Goal: Contribute content: Add original content to the website for others to see

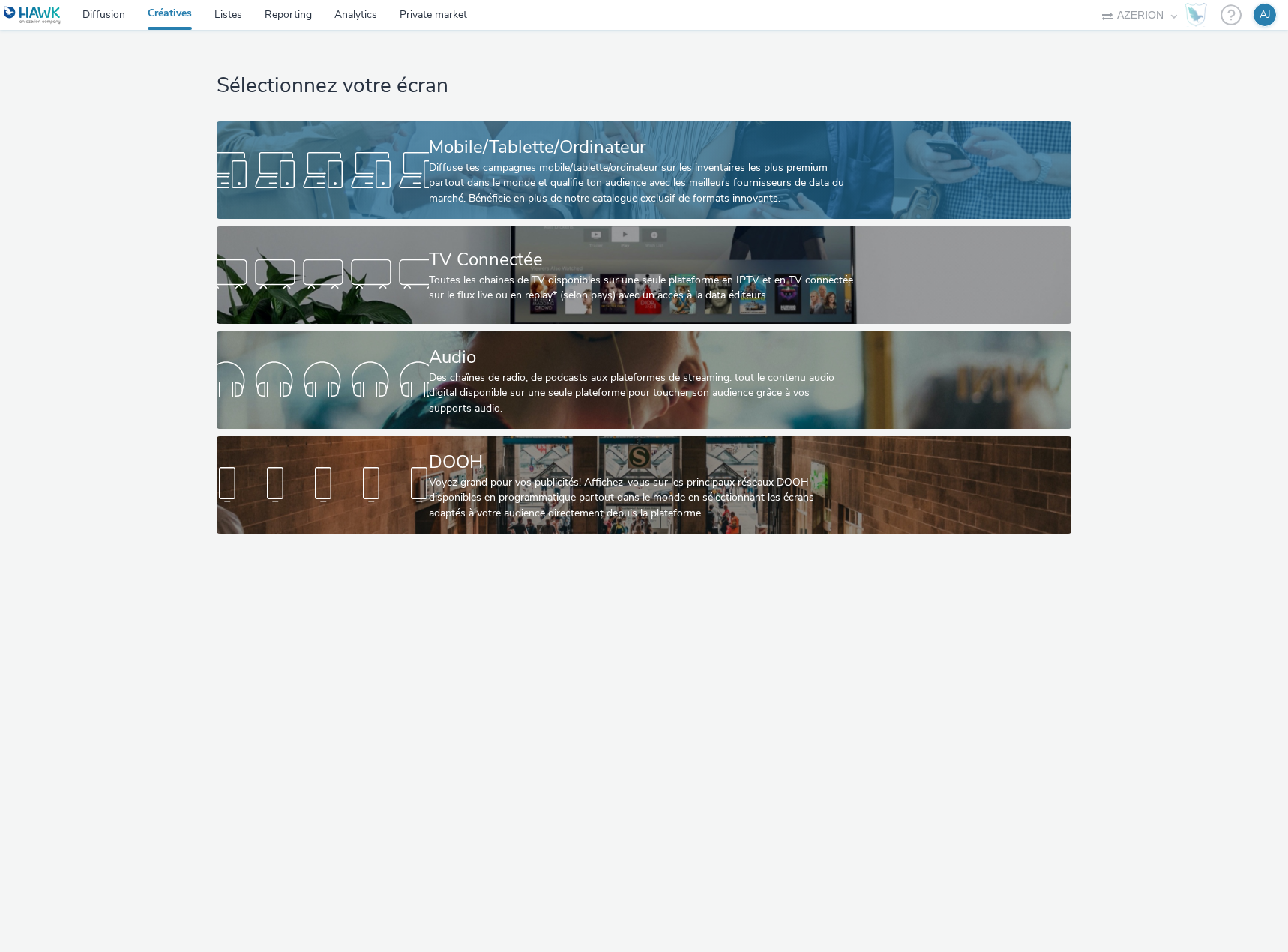
click at [501, 165] on div "Diffuse tes campagnes mobile/tablette/ordinateur sur les inventaires les plus p…" at bounding box center [641, 184] width 424 height 46
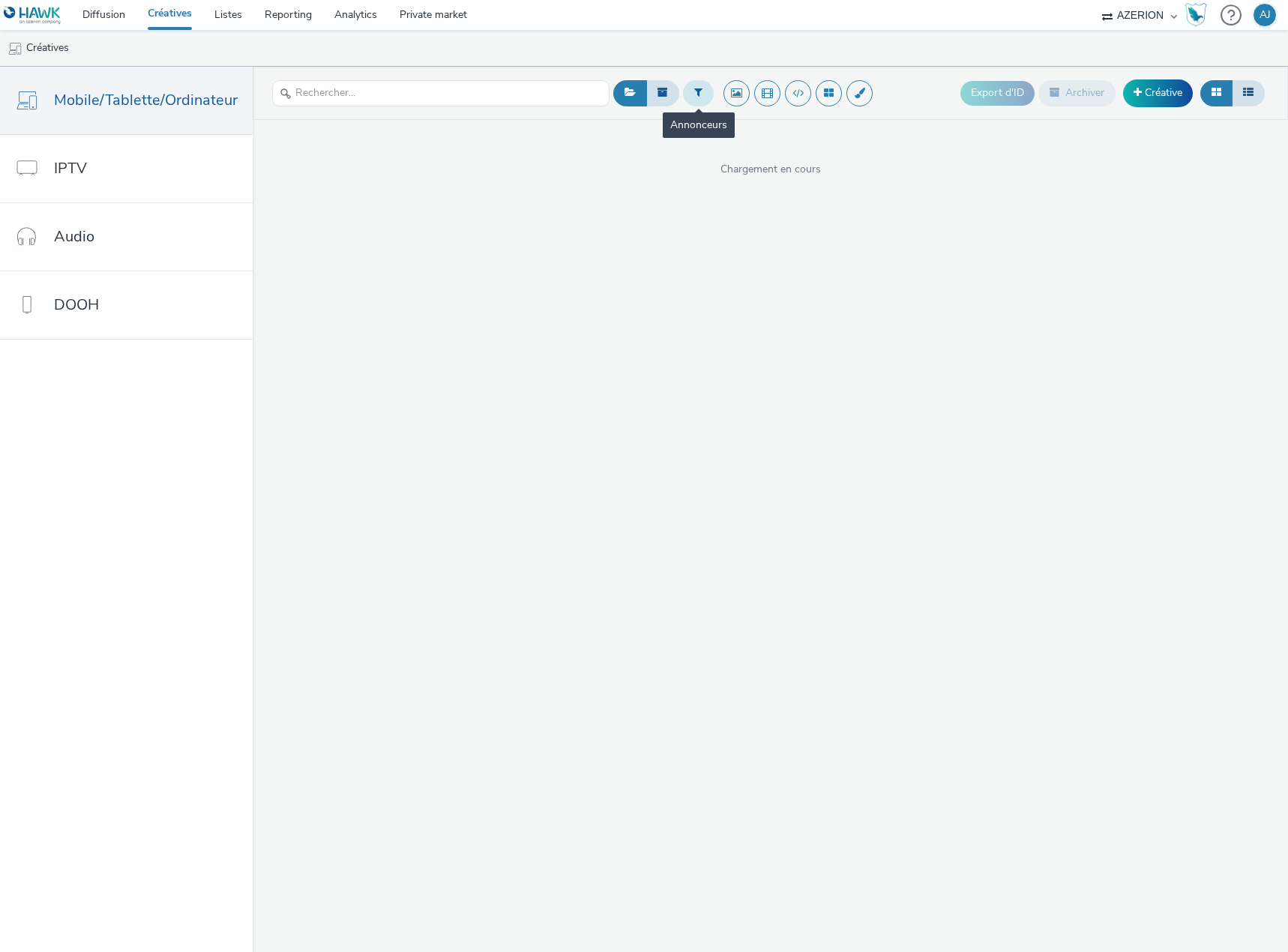
click at [691, 85] on button at bounding box center [698, 93] width 31 height 25
click at [678, 100] on div at bounding box center [702, 99] width 106 height 18
type input "sex"
drag, startPoint x: 655, startPoint y: 91, endPoint x: 603, endPoint y: 89, distance: 52.0
click at [603, 89] on div "0 results available for search term sex. Use Up and Down to choose options, pre…" at bounding box center [749, 93] width 423 height 37
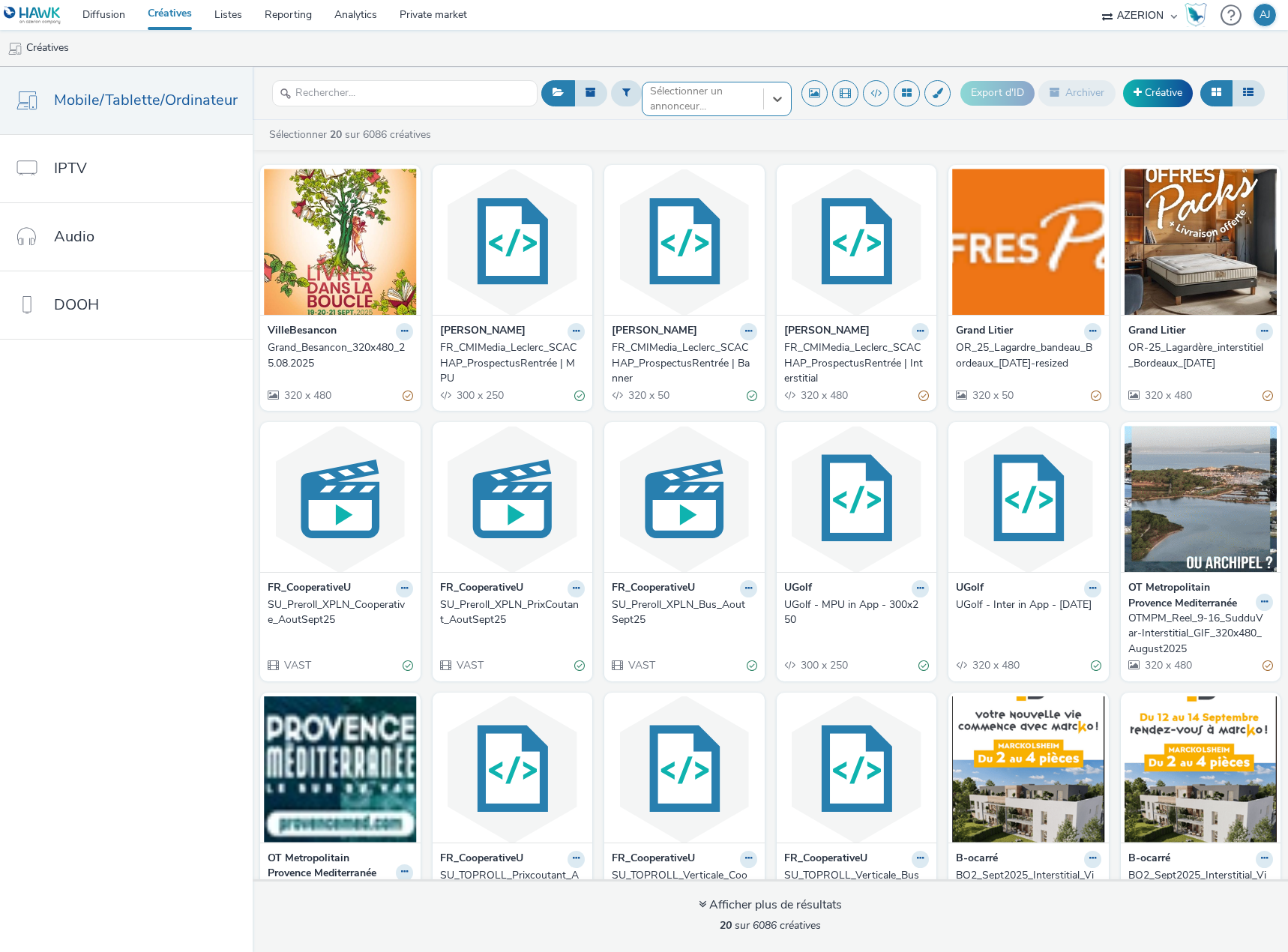
click at [681, 90] on div at bounding box center [702, 99] width 106 height 18
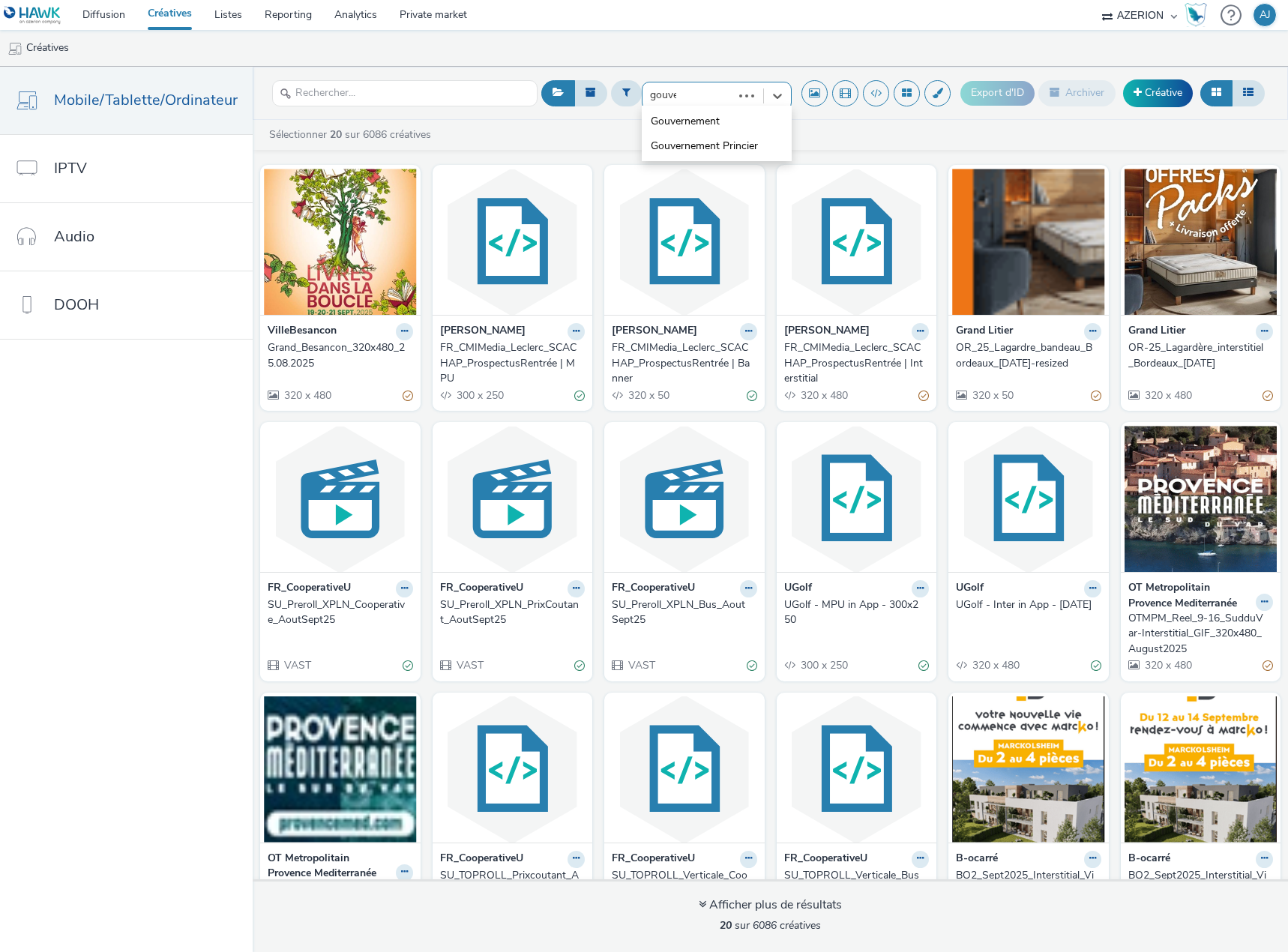
type input "gouver"
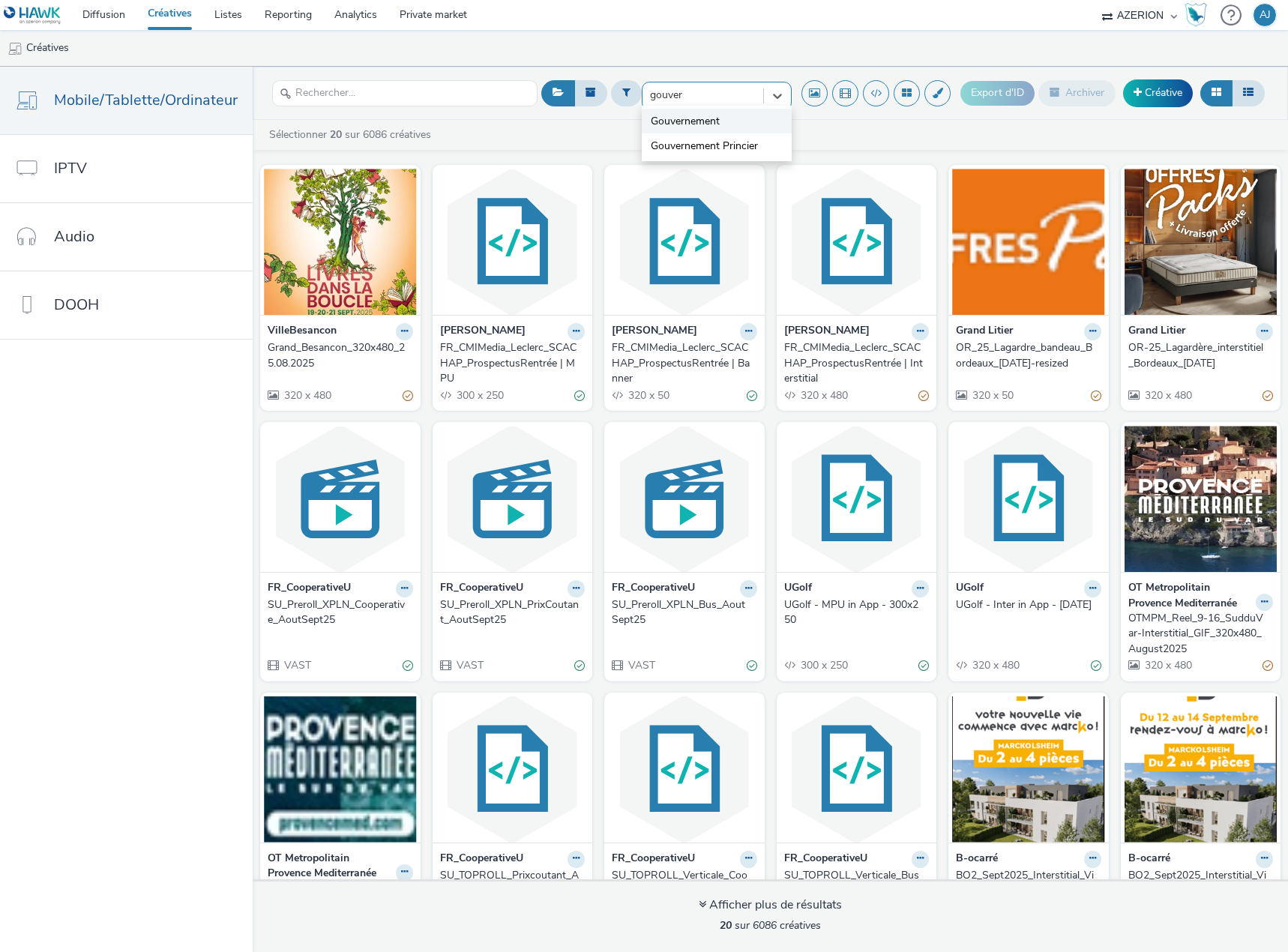
click at [687, 125] on span "Gouvernement" at bounding box center [685, 121] width 69 height 15
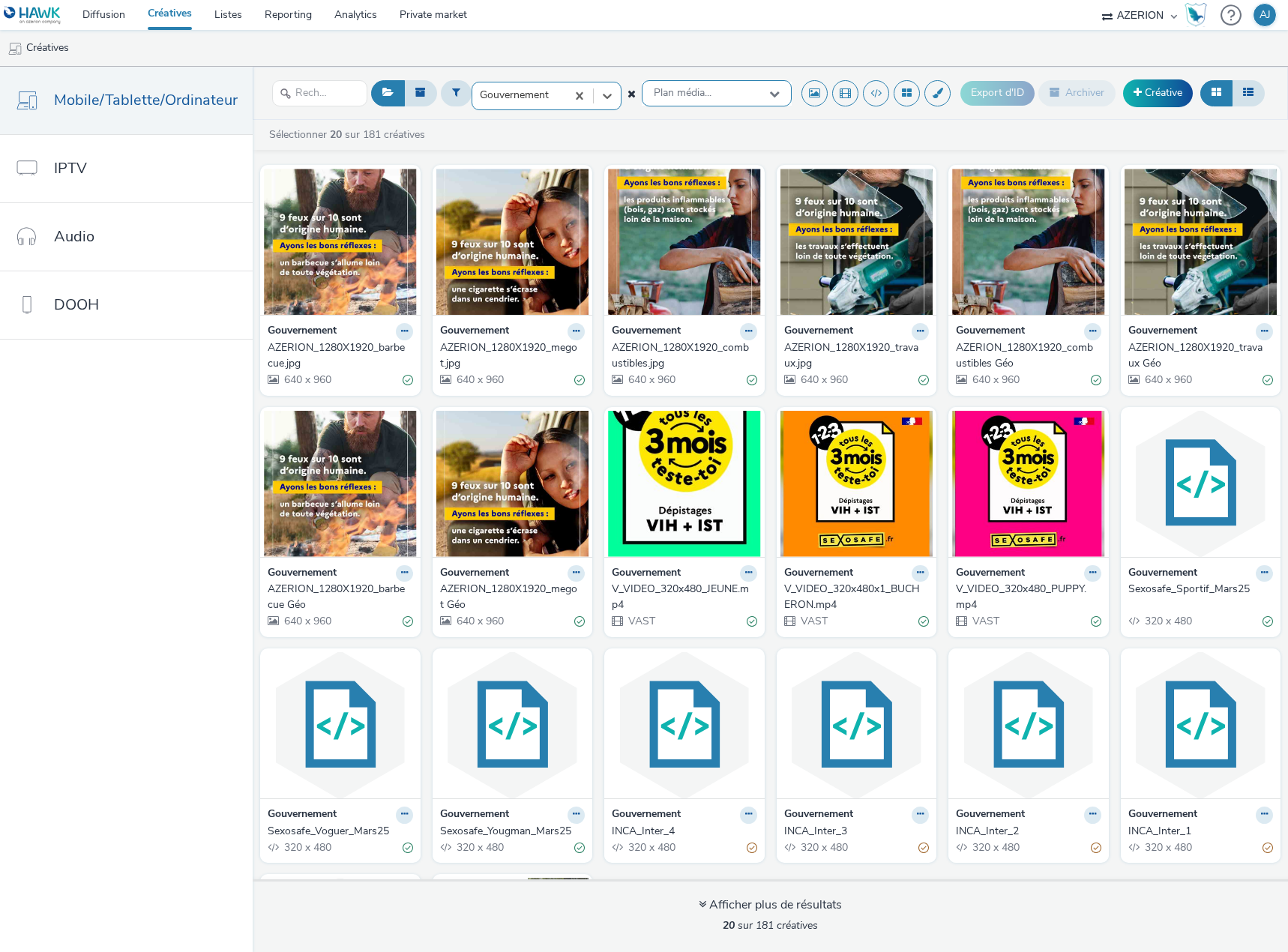
click at [706, 99] on span "Plan média..." at bounding box center [683, 93] width 57 height 13
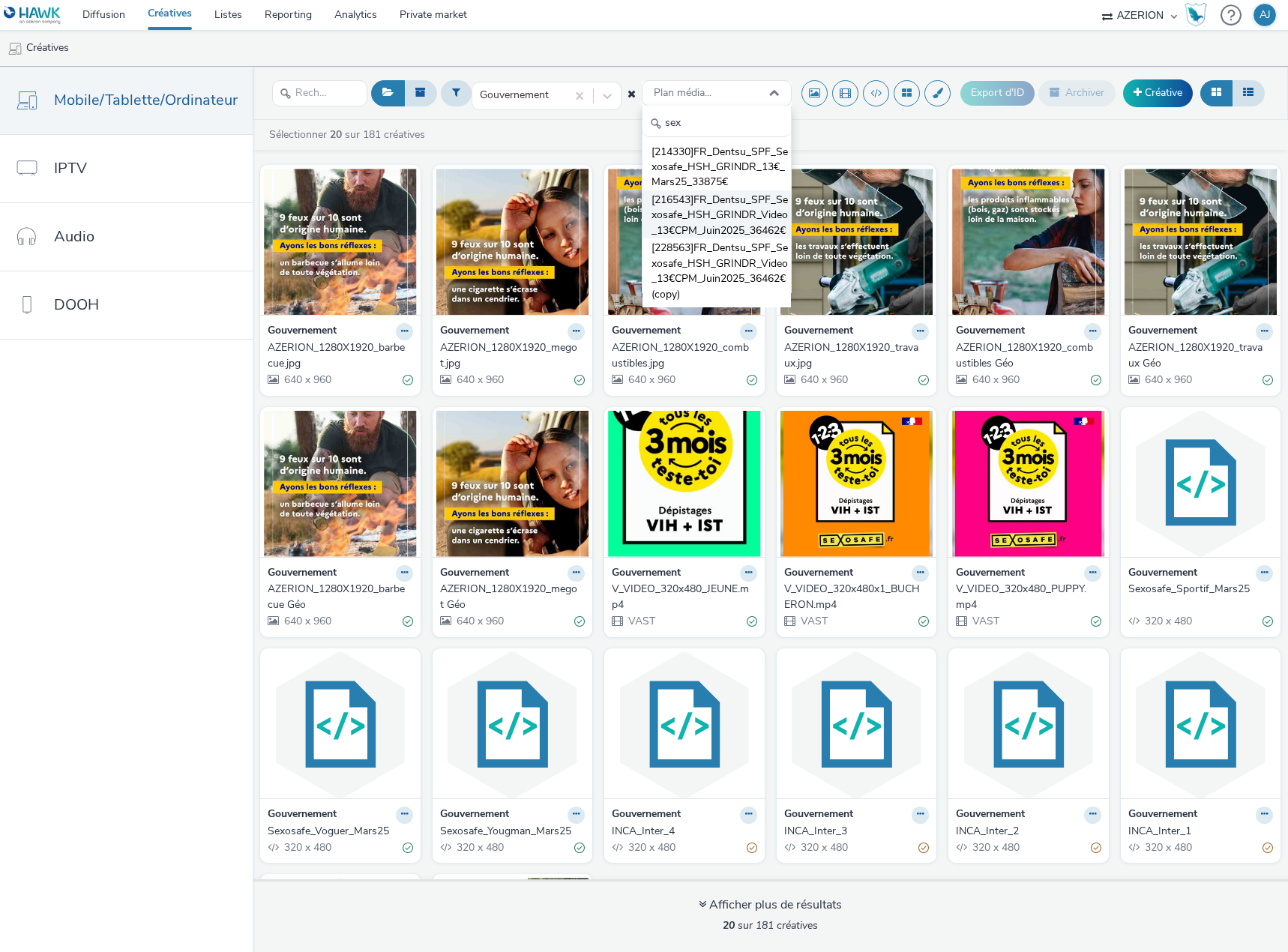
type input "sex"
click at [702, 203] on span "[216543]FR_Dentsu_SPF_Sexosafe_HSH_GRINDR_Video_13€CPM_Juin2025_36462€" at bounding box center [721, 215] width 139 height 46
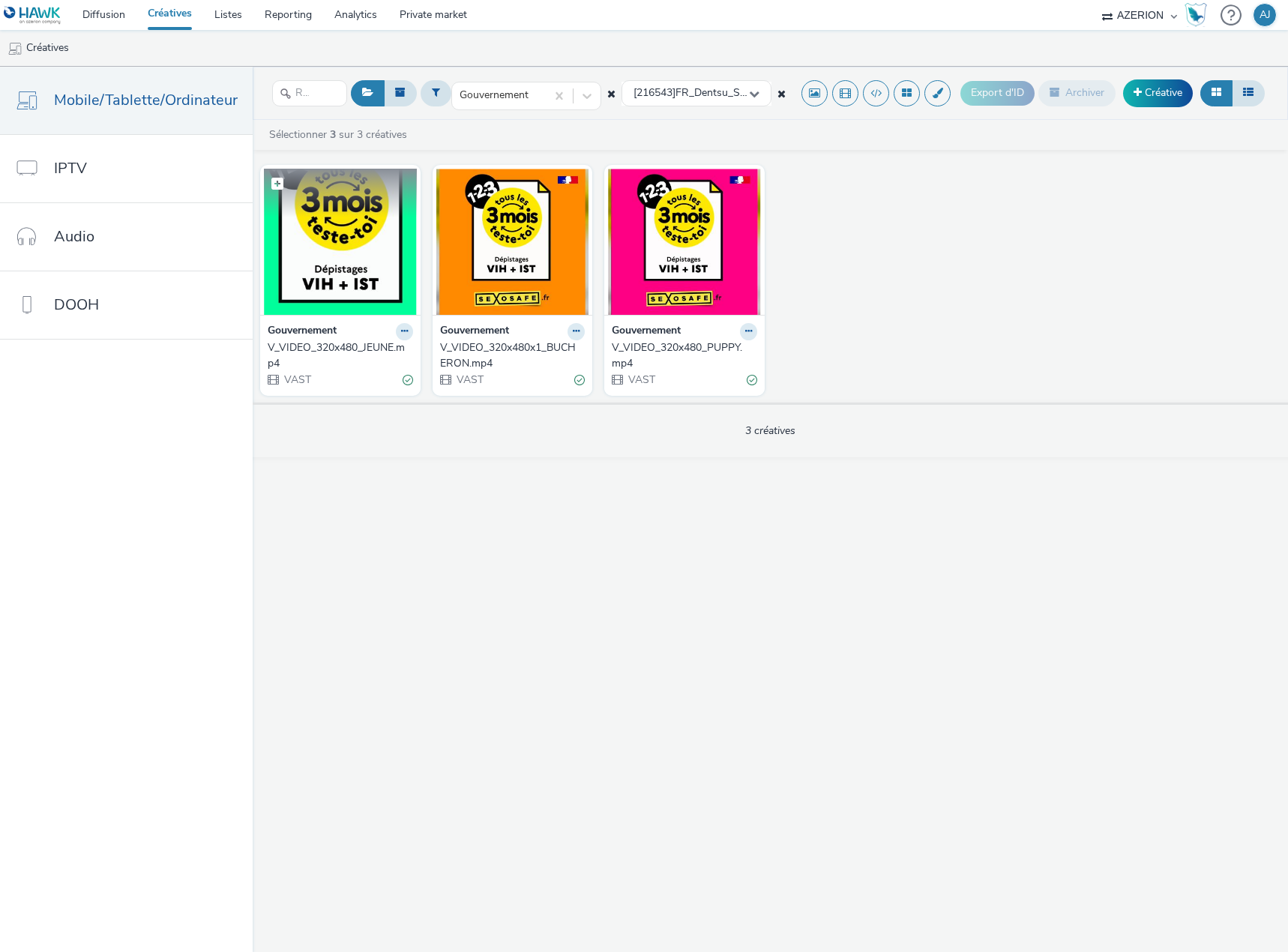
click at [354, 286] on img at bounding box center [340, 242] width 153 height 146
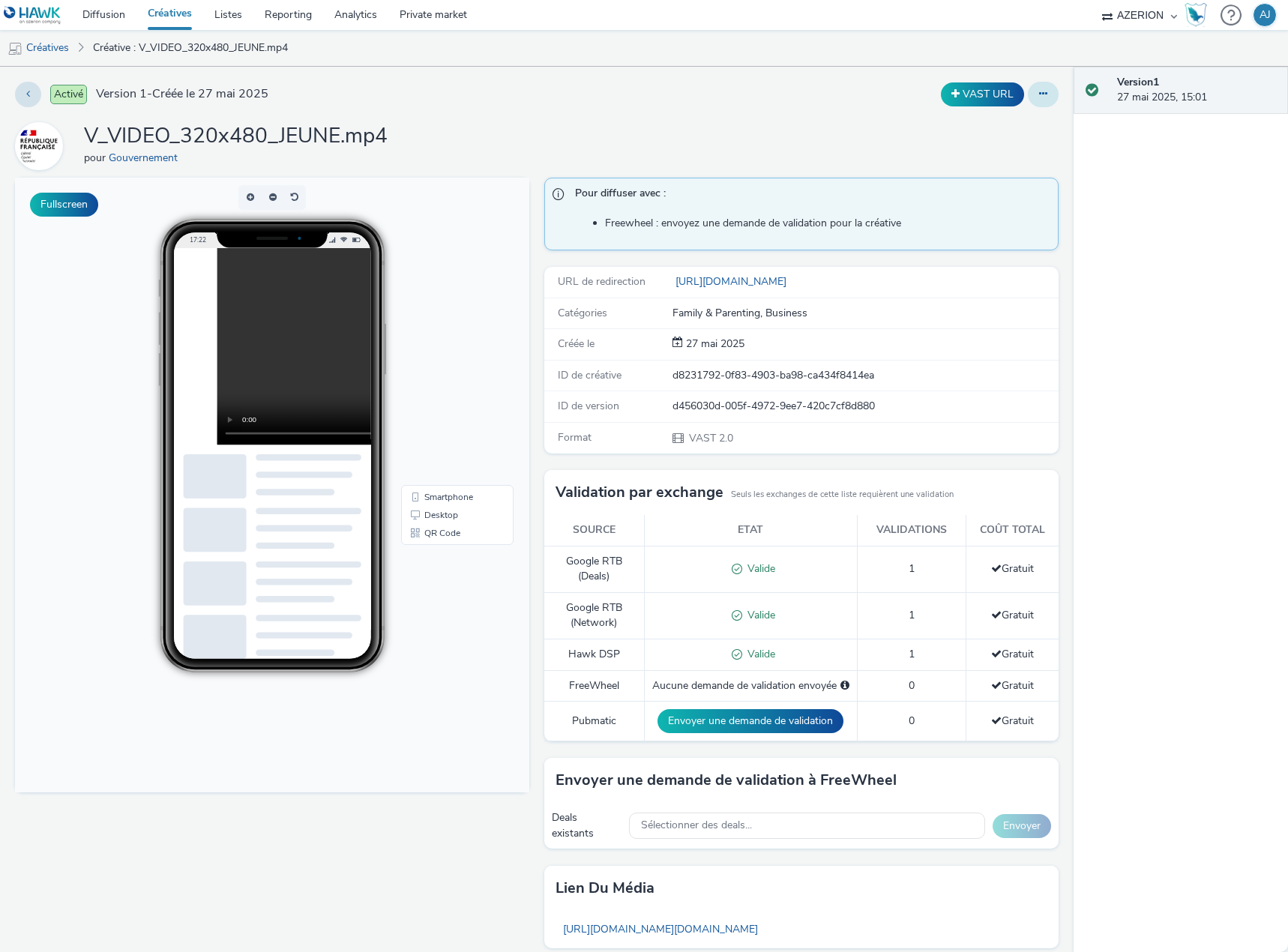
click at [1039, 94] on icon at bounding box center [1043, 93] width 8 height 11
click at [1005, 120] on link "Modifier" at bounding box center [1002, 125] width 112 height 30
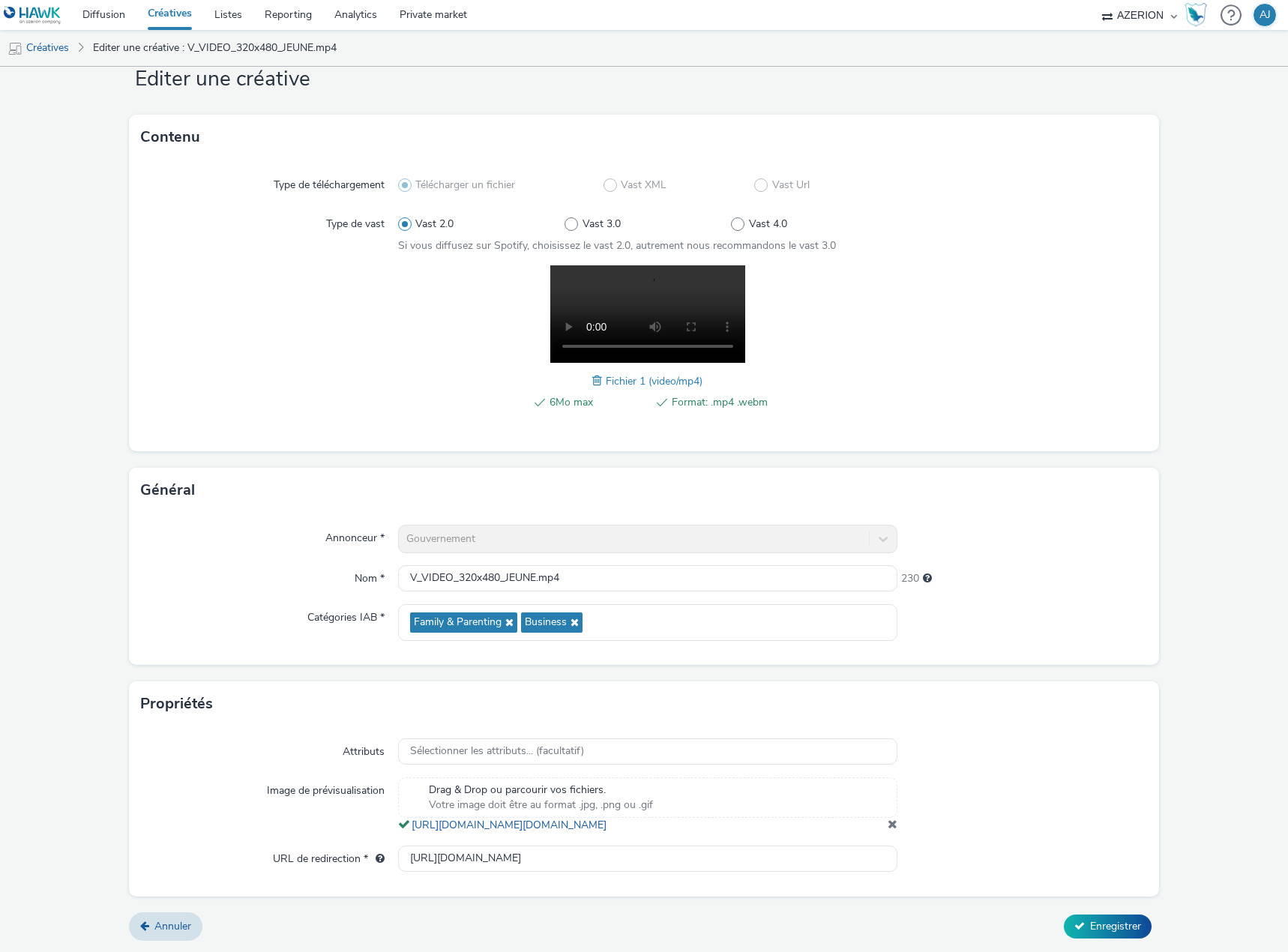
scroll to position [58, 0]
drag, startPoint x: 508, startPoint y: 855, endPoint x: 393, endPoint y: 855, distance: 115.0
click at [393, 855] on div "URL de redirection * [URL][DOMAIN_NAME]" at bounding box center [644, 859] width 1006 height 27
click at [1025, 310] on div at bounding box center [1022, 346] width 250 height 161
click at [164, 14] on link "Créatives" at bounding box center [169, 15] width 66 height 30
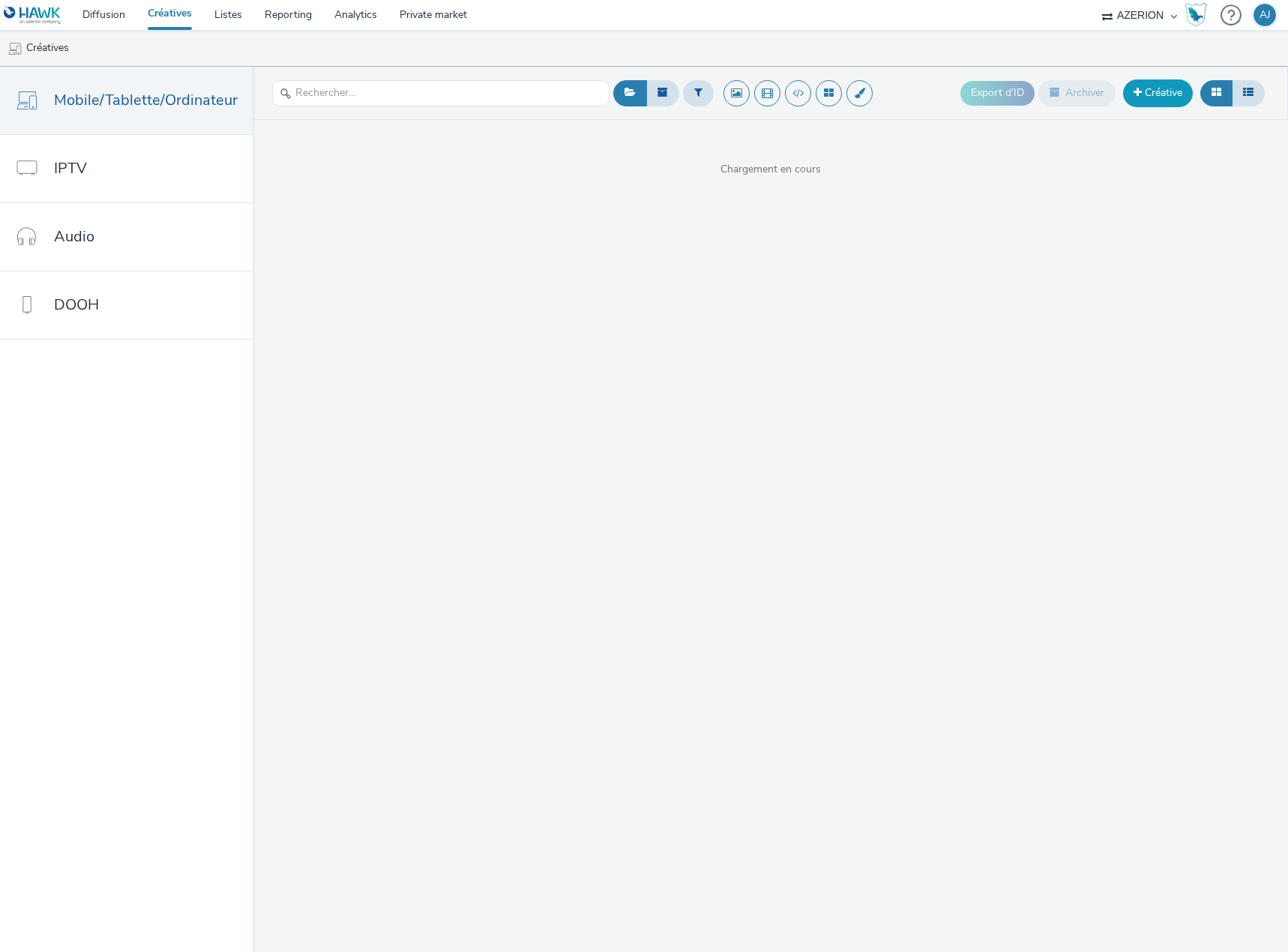
click at [1150, 91] on link "Créative" at bounding box center [1157, 93] width 70 height 27
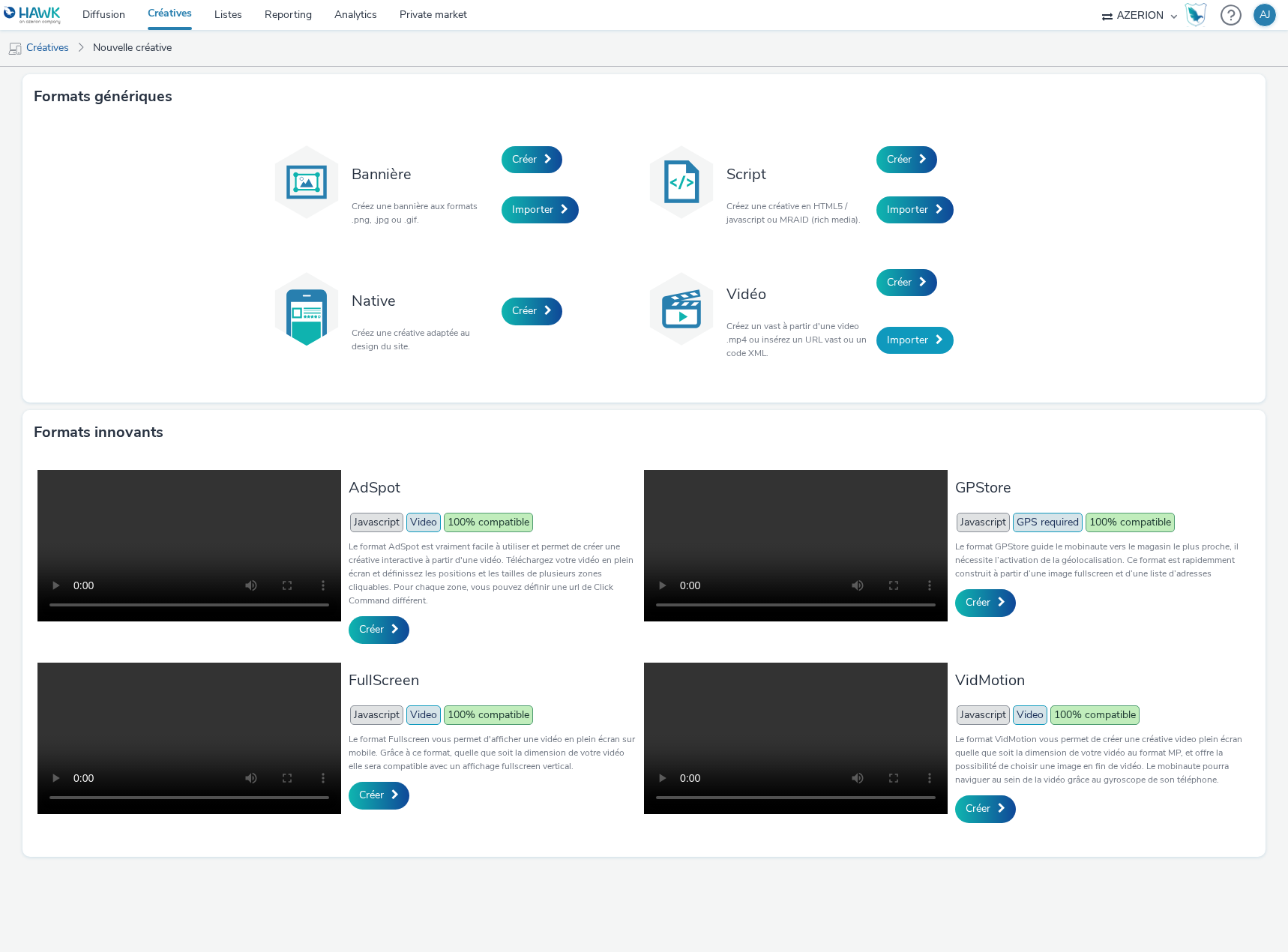
click at [916, 347] on span "Importer" at bounding box center [907, 339] width 41 height 14
click at [911, 348] on link "Importer" at bounding box center [914, 340] width 77 height 27
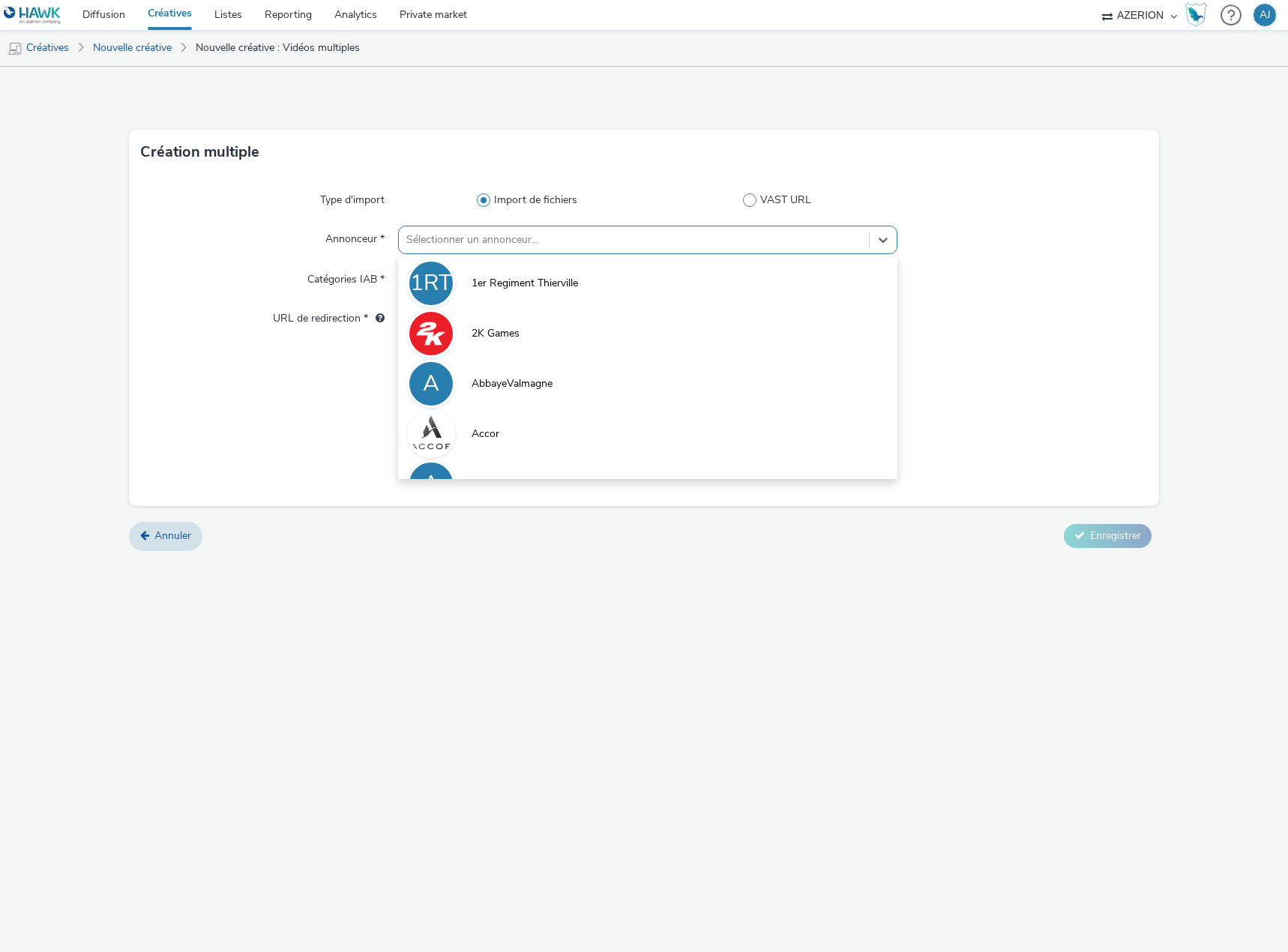
click at [517, 245] on div at bounding box center [633, 240] width 455 height 18
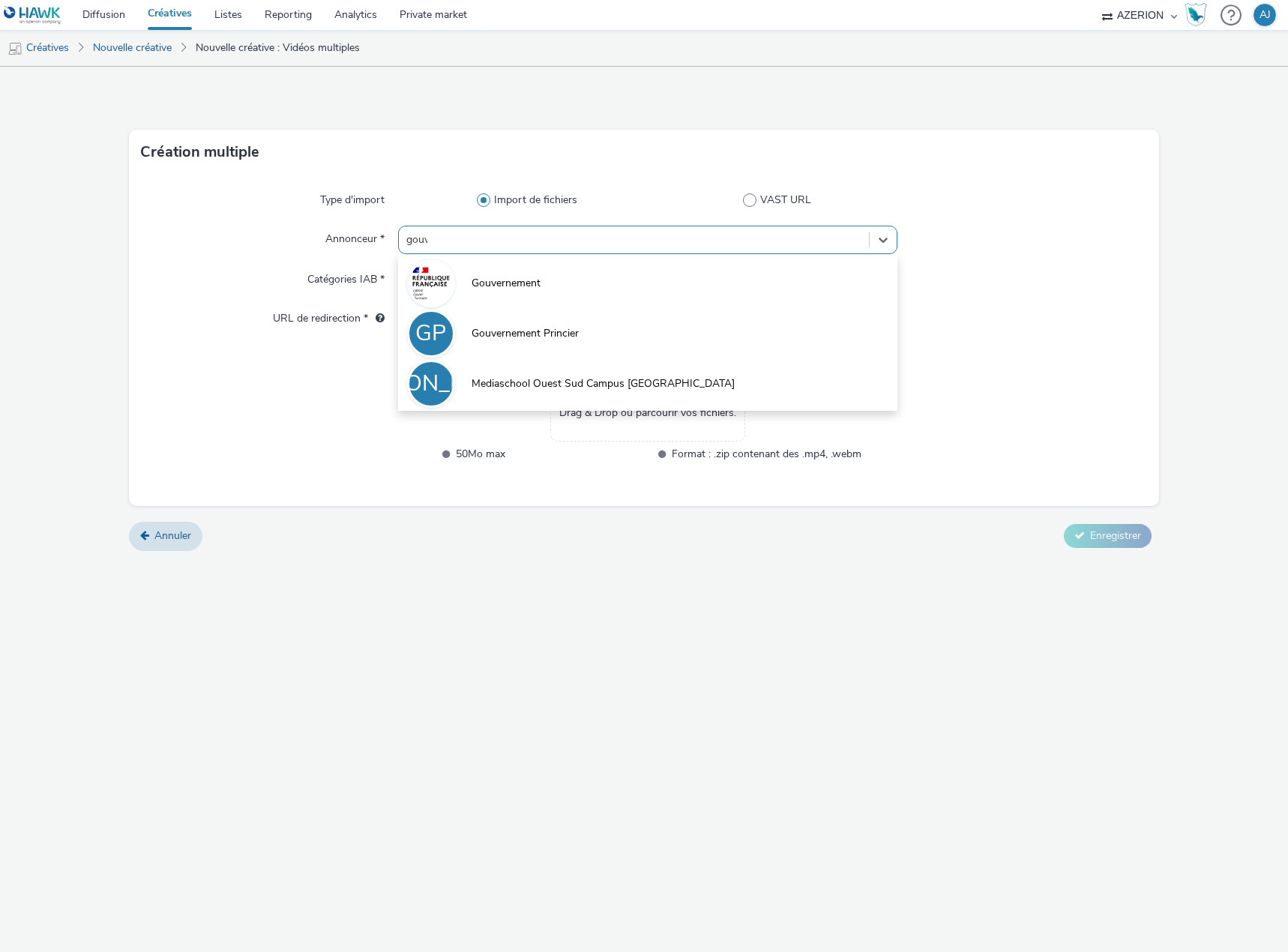
type input "gouver"
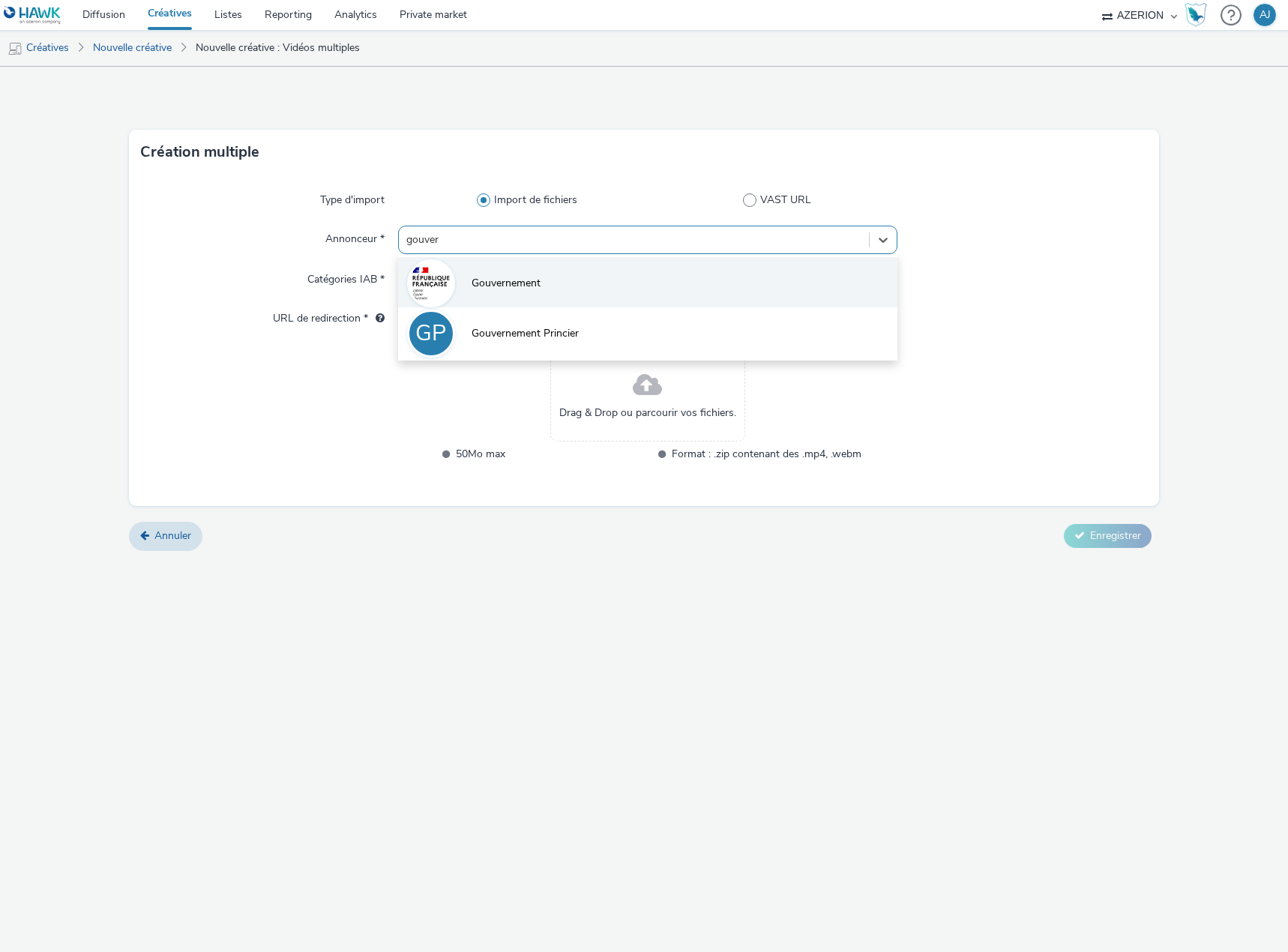
click at [517, 279] on span "Gouvernement" at bounding box center [506, 283] width 69 height 15
type input "[URL][DOMAIN_NAME]"
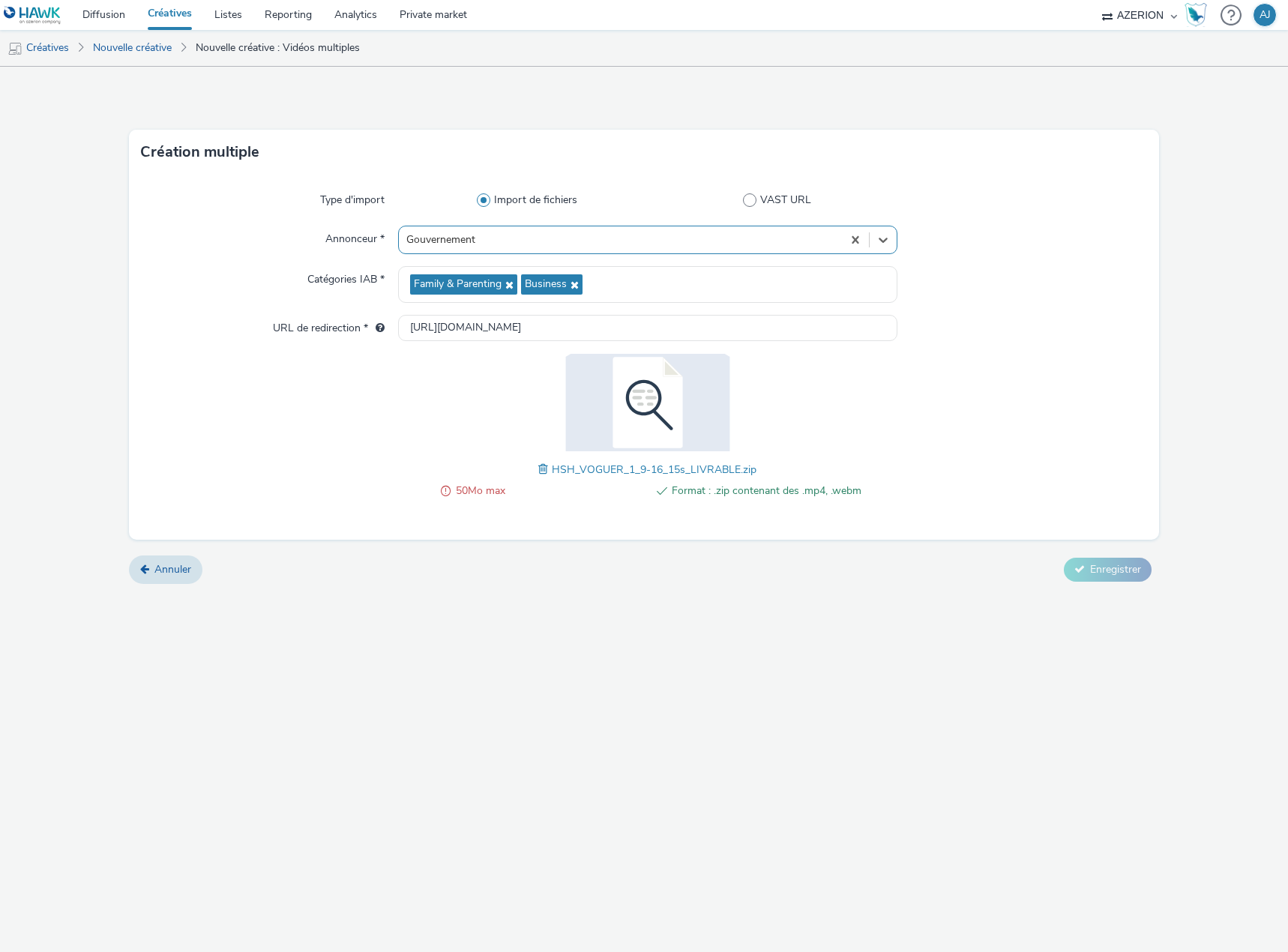
drag, startPoint x: 805, startPoint y: 447, endPoint x: 761, endPoint y: 449, distance: 44.0
click at [805, 447] on div "50Mo max Format : .zip contenant des .mp4, .webm HSH_VOGUER_1_9-16_15s_LIVRABLE…" at bounding box center [647, 434] width 499 height 161
click at [541, 468] on span at bounding box center [545, 469] width 13 height 16
drag, startPoint x: 537, startPoint y: 471, endPoint x: 518, endPoint y: 477, distance: 19.9
click at [535, 471] on span at bounding box center [538, 469] width 13 height 16
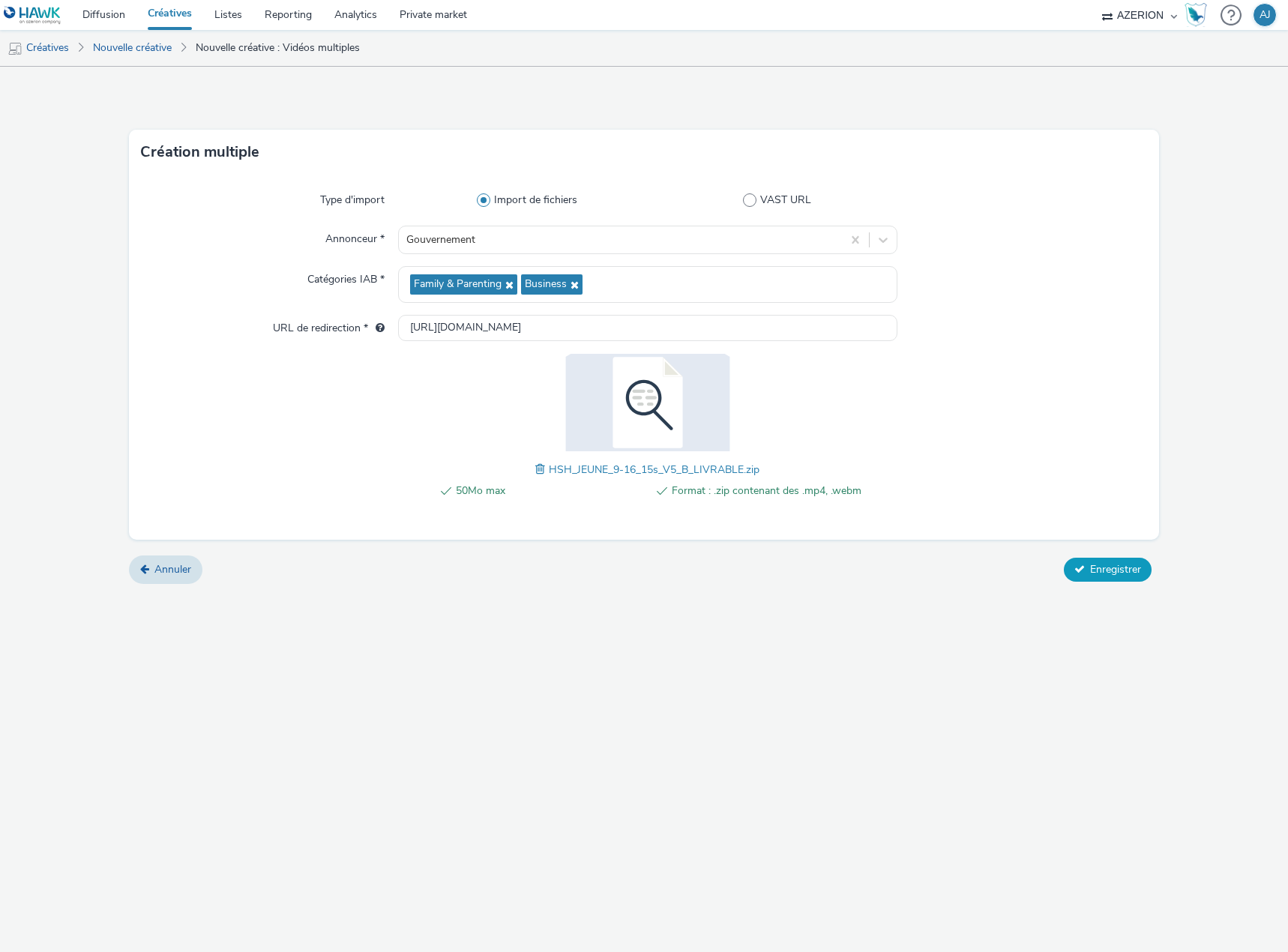
click at [1139, 573] on span "Enregistrer" at bounding box center [1115, 569] width 51 height 14
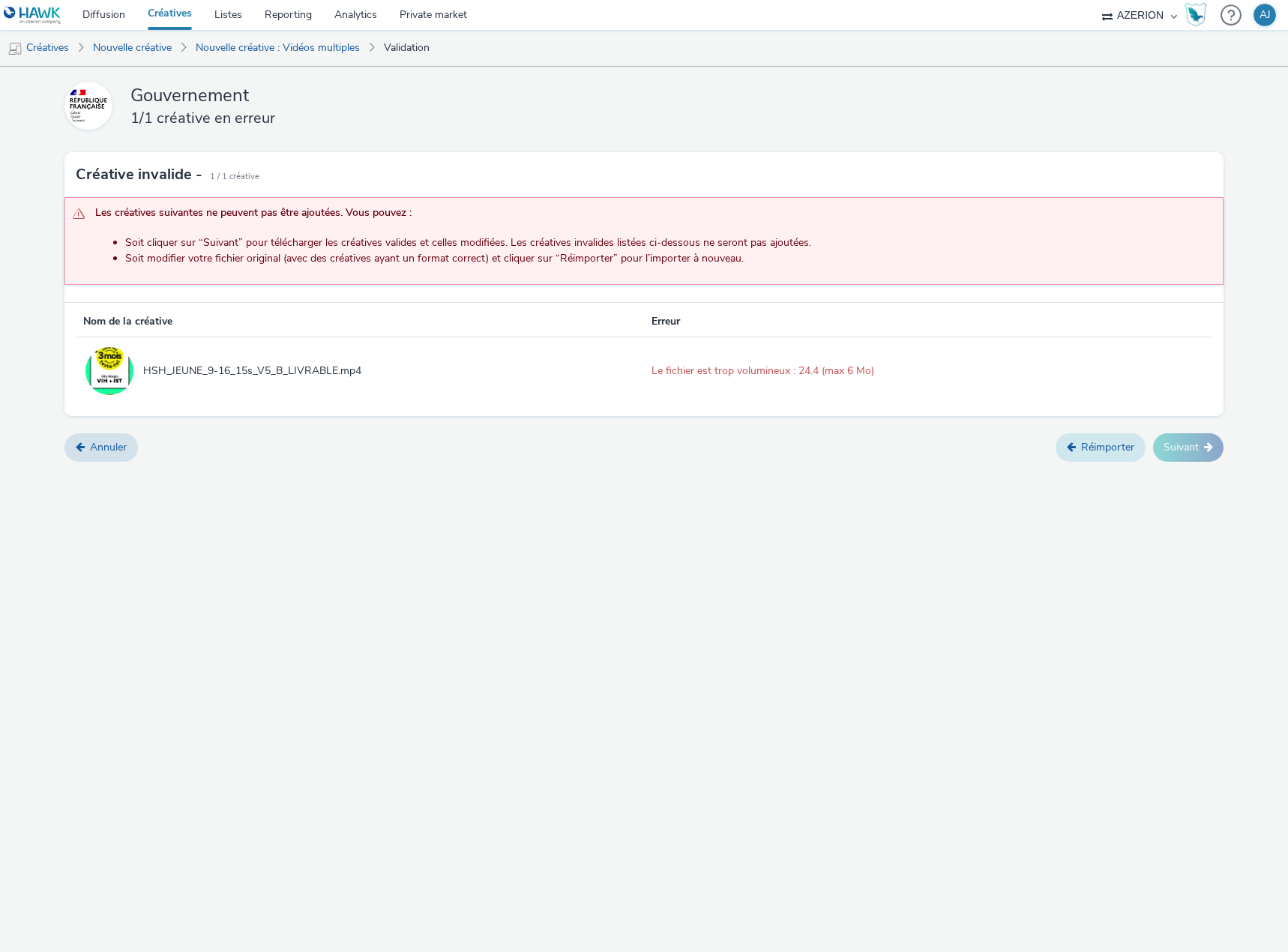
click at [1091, 444] on link "Réimporter" at bounding box center [1100, 447] width 90 height 29
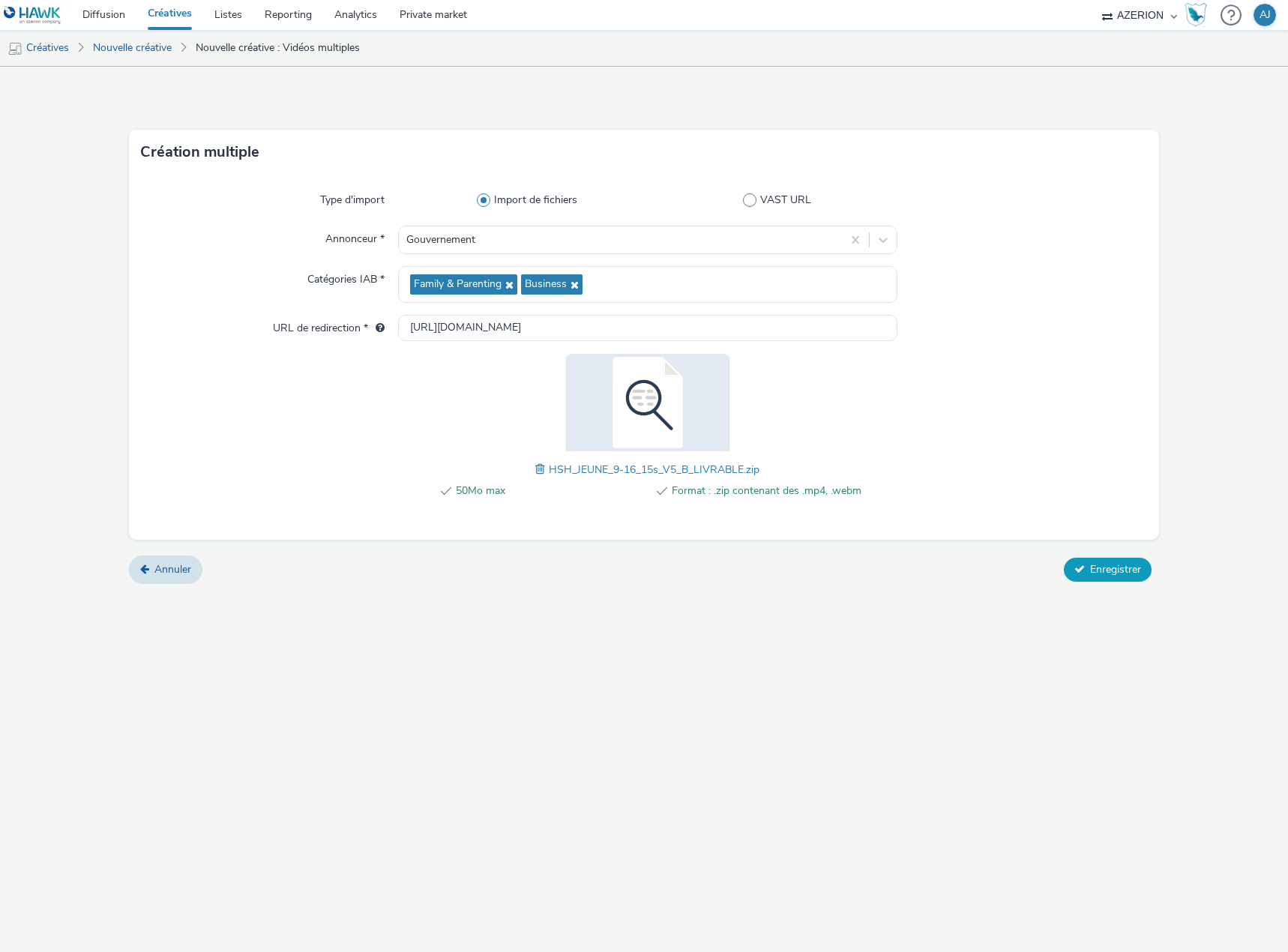
click at [1126, 567] on span "Enregistrer" at bounding box center [1115, 569] width 51 height 14
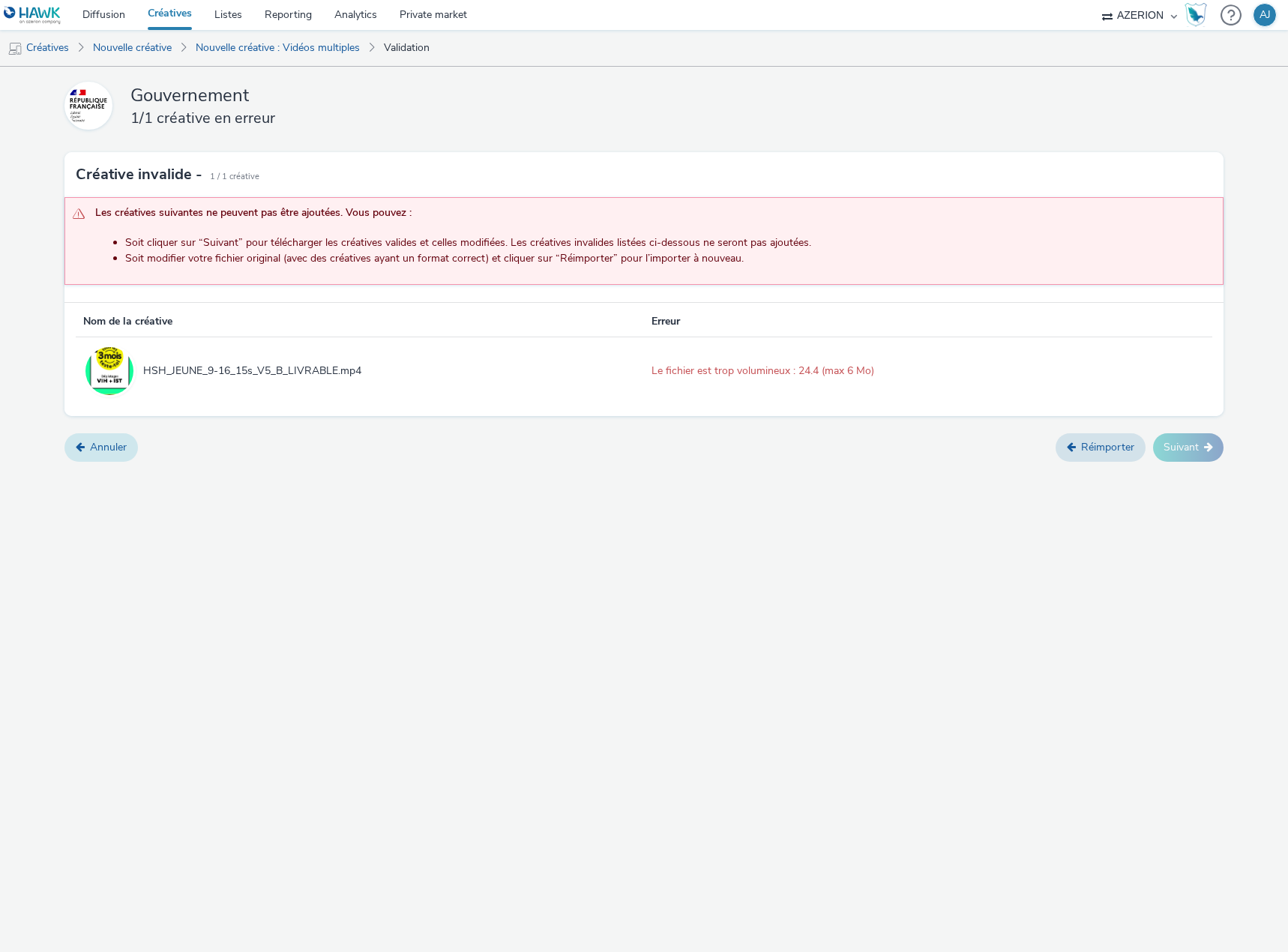
click at [94, 444] on link "Annuler" at bounding box center [102, 447] width 74 height 29
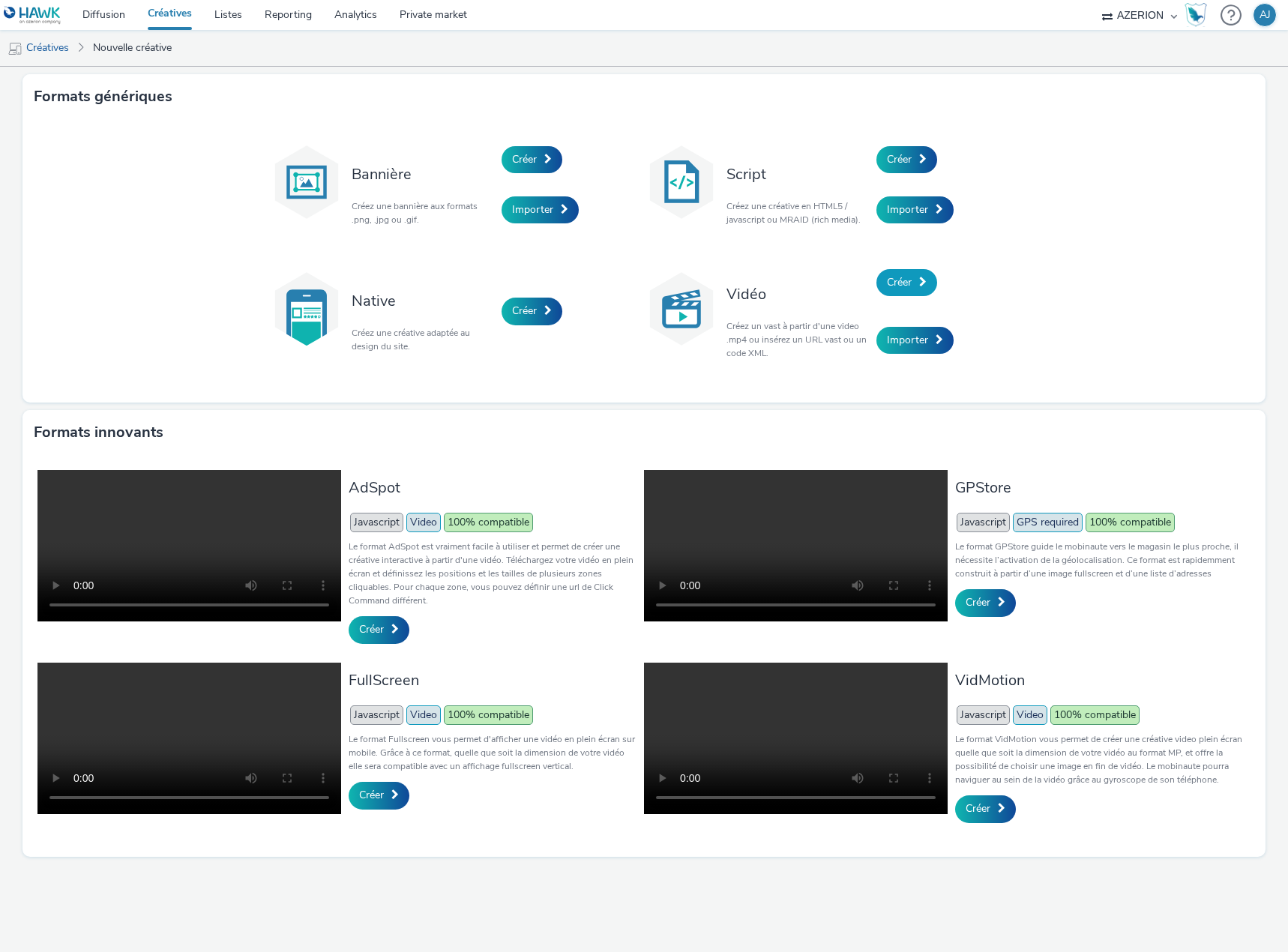
click at [901, 288] on span "Créer" at bounding box center [899, 282] width 25 height 14
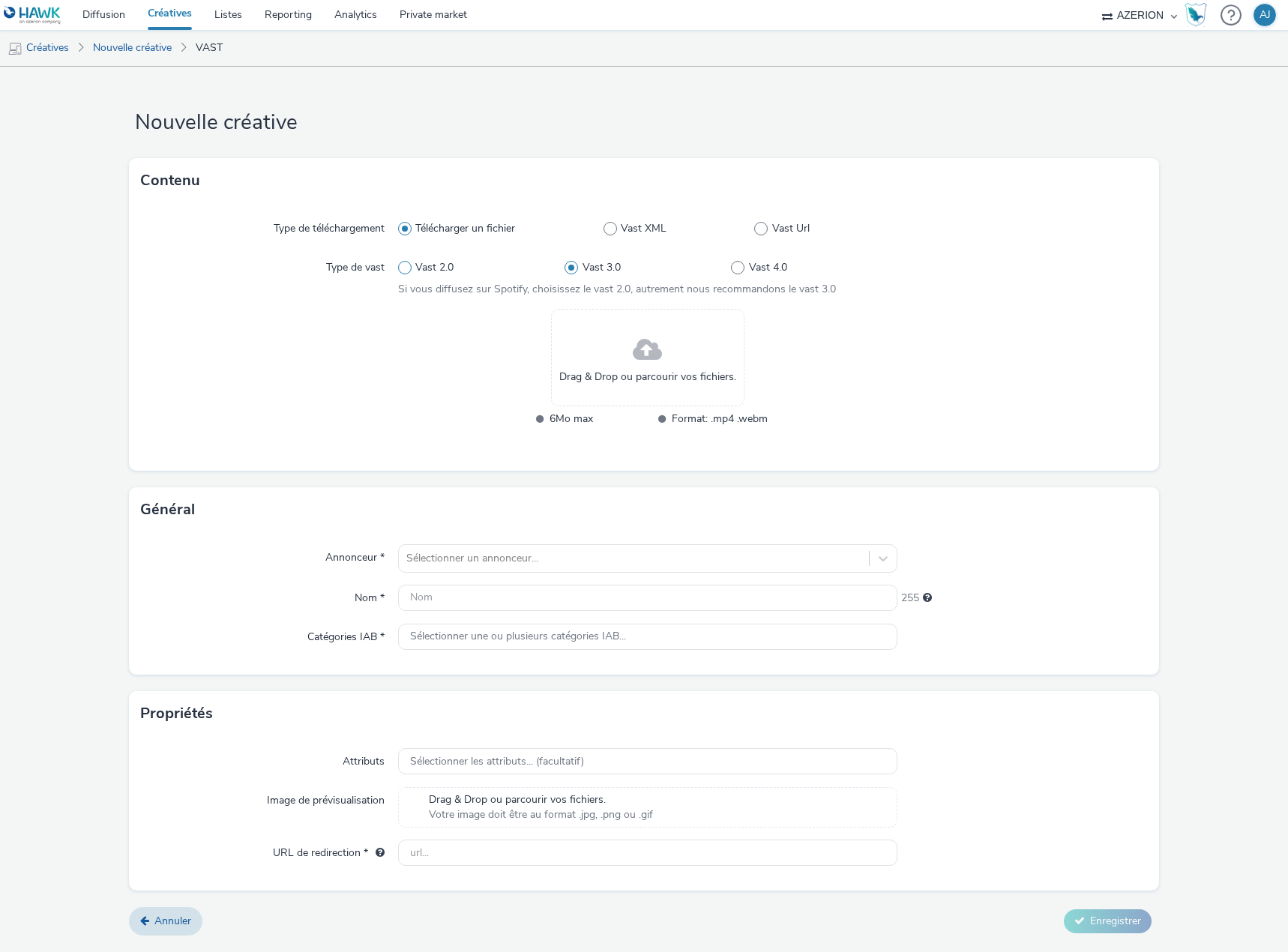
click at [420, 265] on span "Vast 2.0" at bounding box center [434, 267] width 39 height 15
click at [408, 265] on input "Vast 2.0" at bounding box center [403, 268] width 10 height 10
radio input "true"
radio input "false"
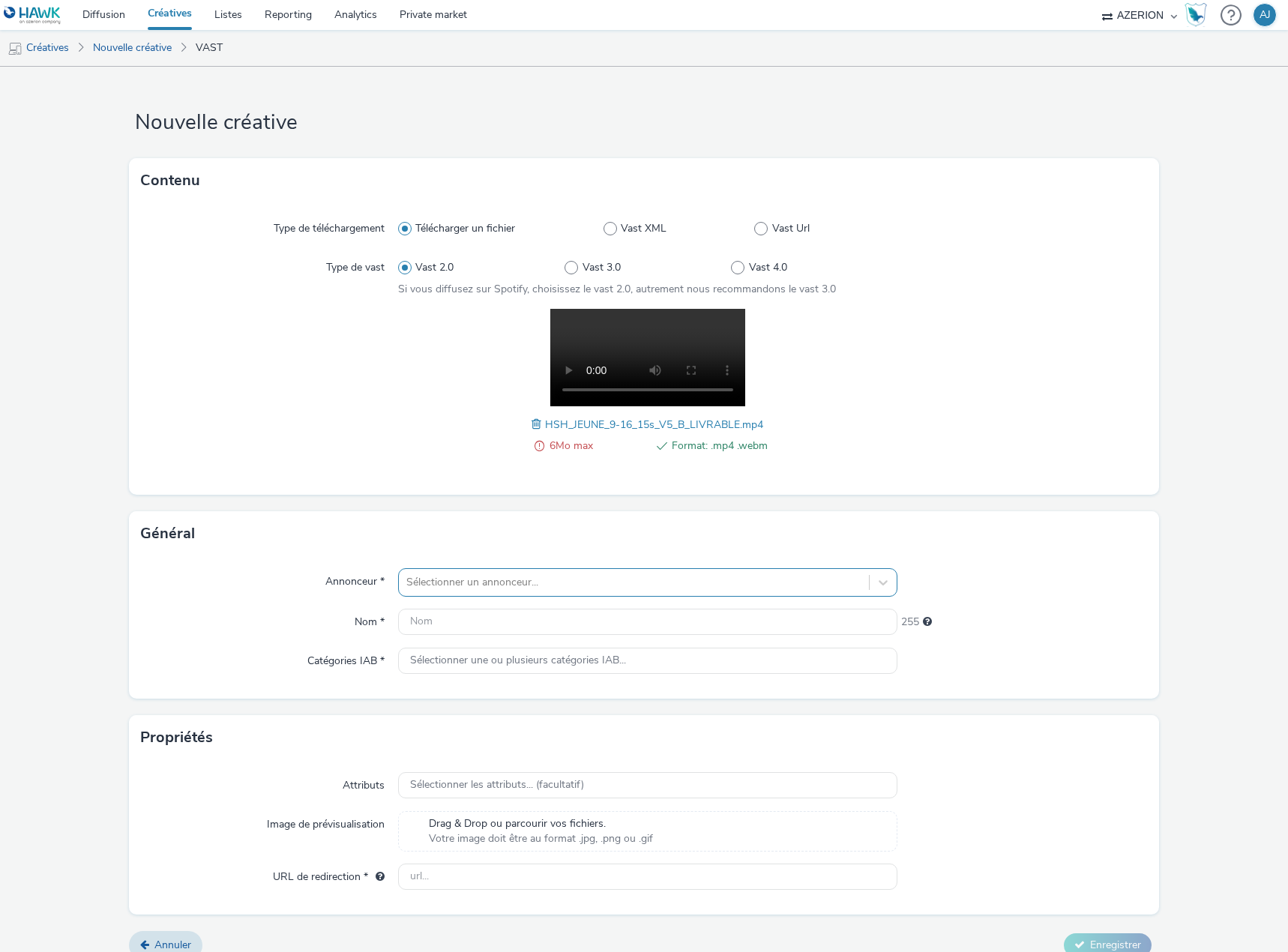
click at [542, 579] on div at bounding box center [633, 583] width 455 height 18
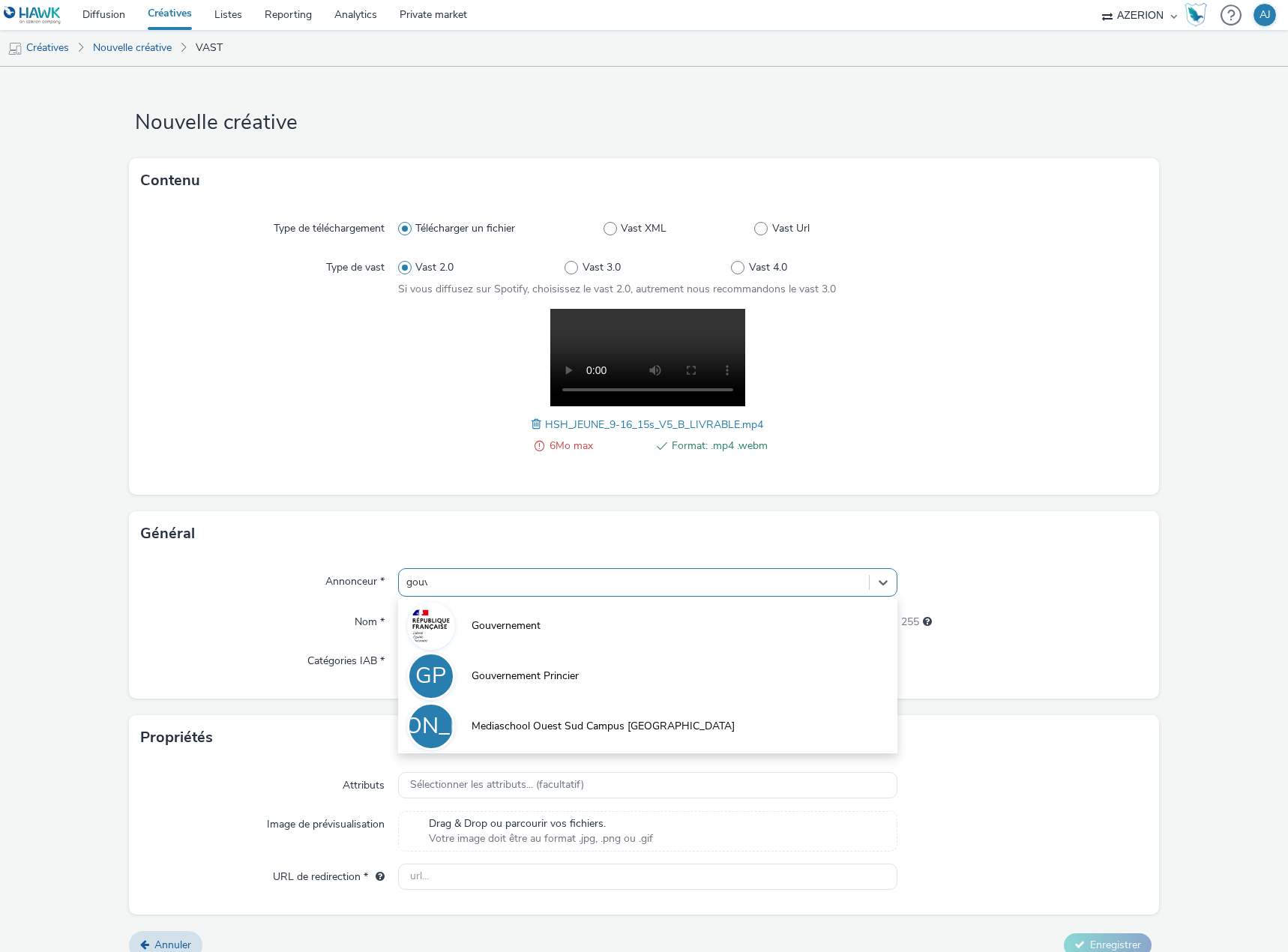
type input "gouver"
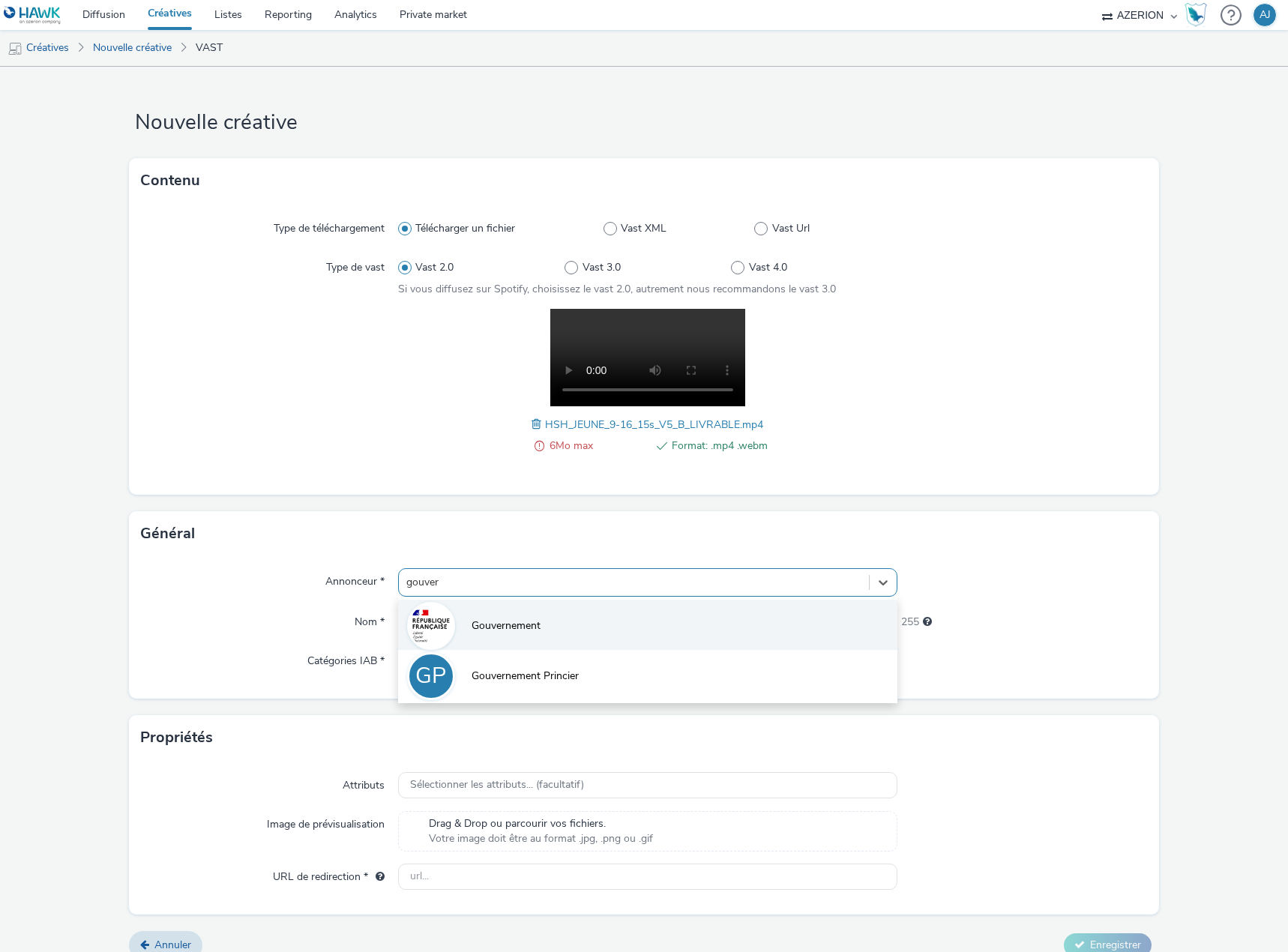
click at [538, 638] on li "Gouvernement" at bounding box center [647, 624] width 499 height 50
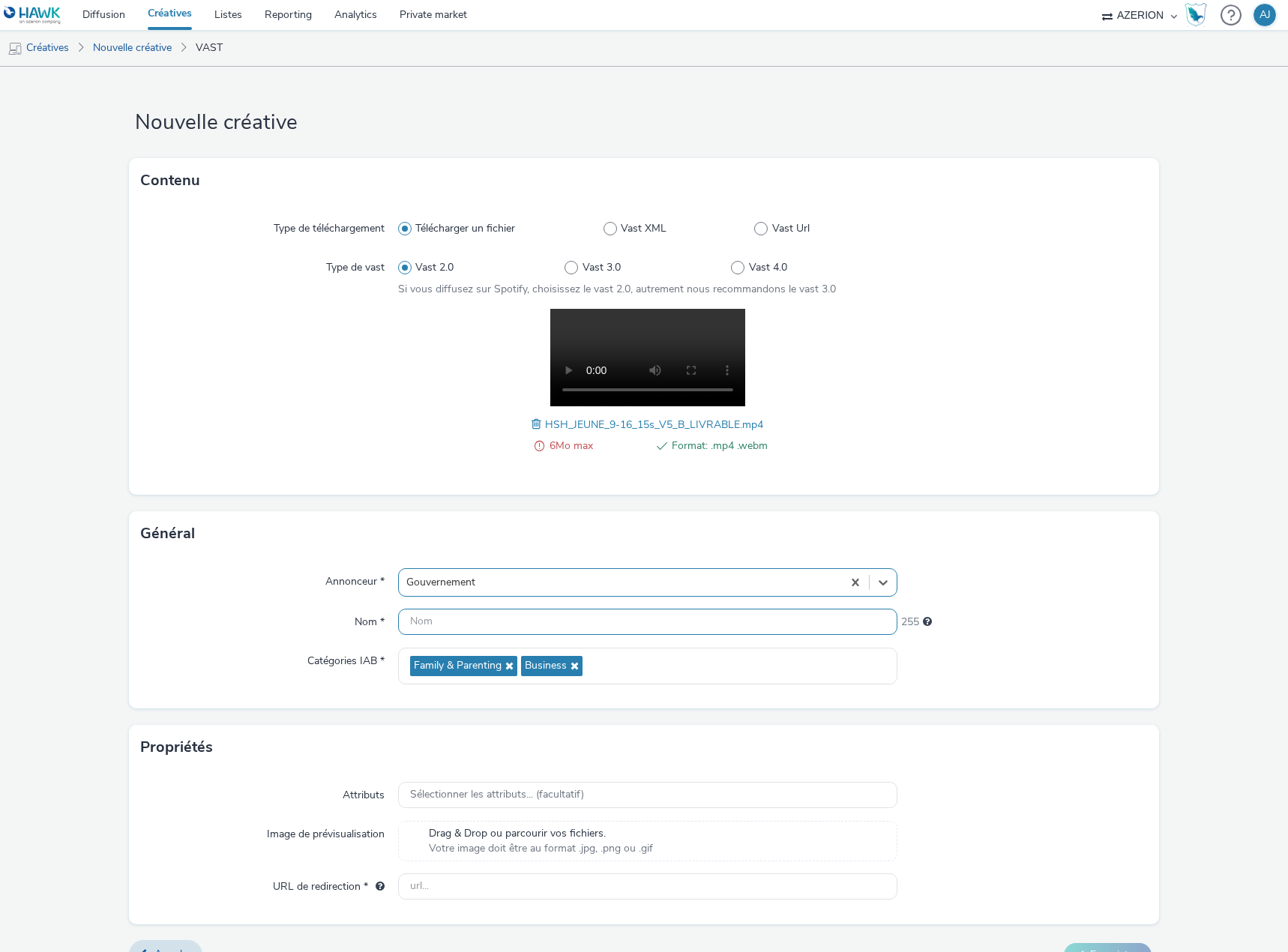
drag, startPoint x: 496, startPoint y: 617, endPoint x: 553, endPoint y: 601, distance: 59.2
click at [496, 617] on input "text" at bounding box center [647, 622] width 499 height 26
paste input "HSH_JEUNE_9-16_15s_V5_B_LIVRABLE"
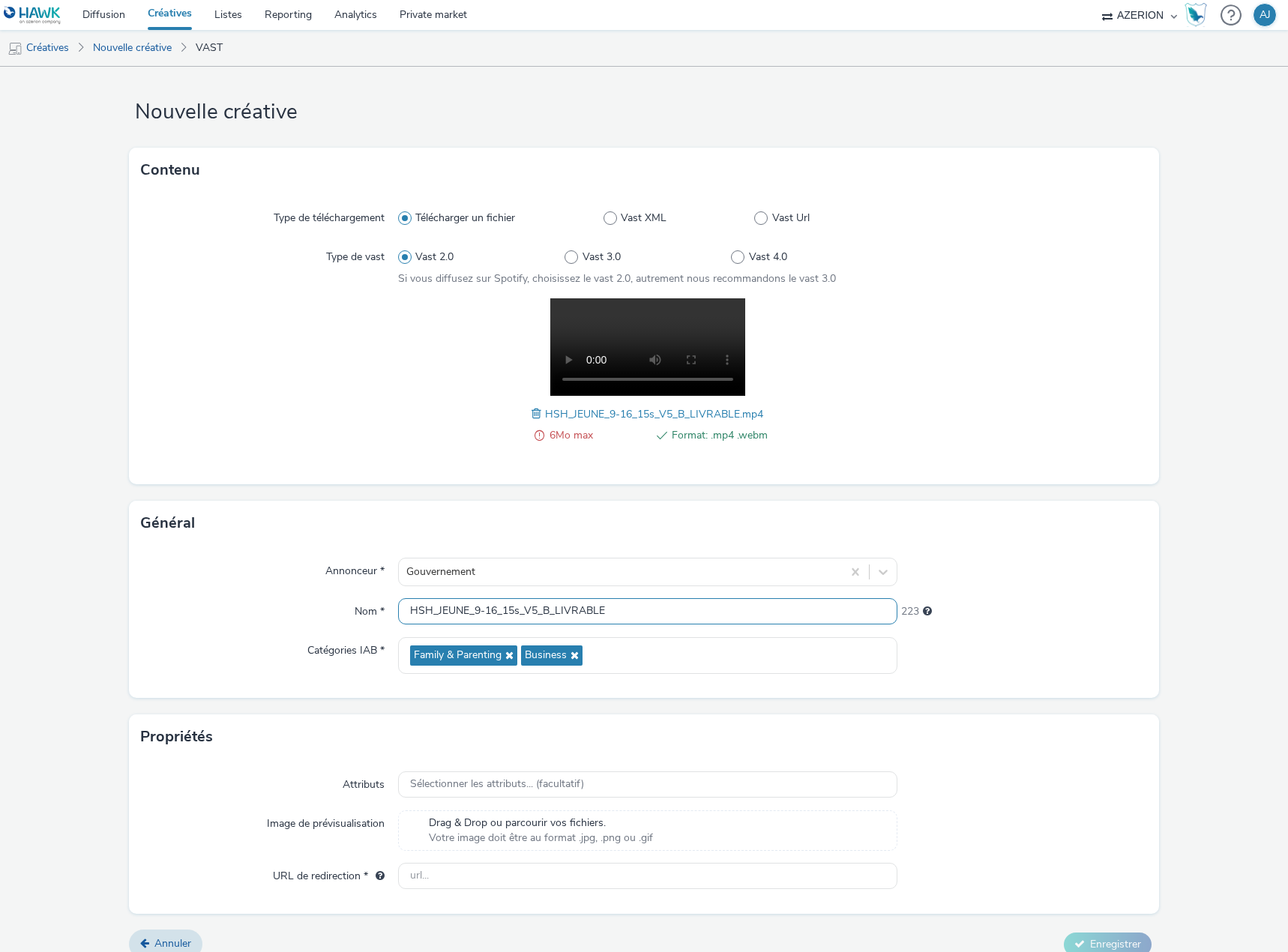
scroll to position [29, 0]
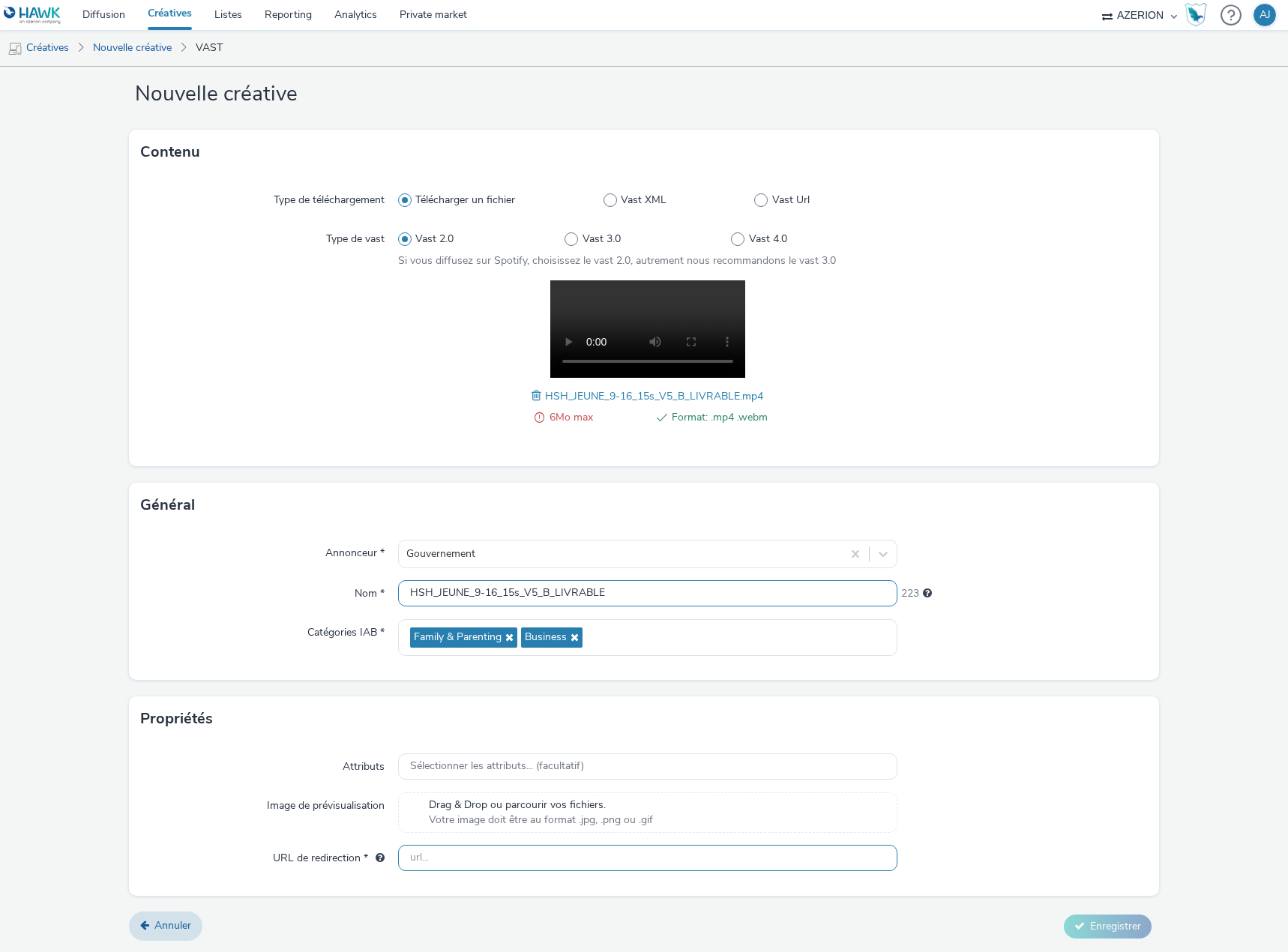
type input "HSH_JEUNE_9-16_15s_V5_B_LIVRABLE"
click at [441, 859] on input "text" at bounding box center [647, 858] width 499 height 26
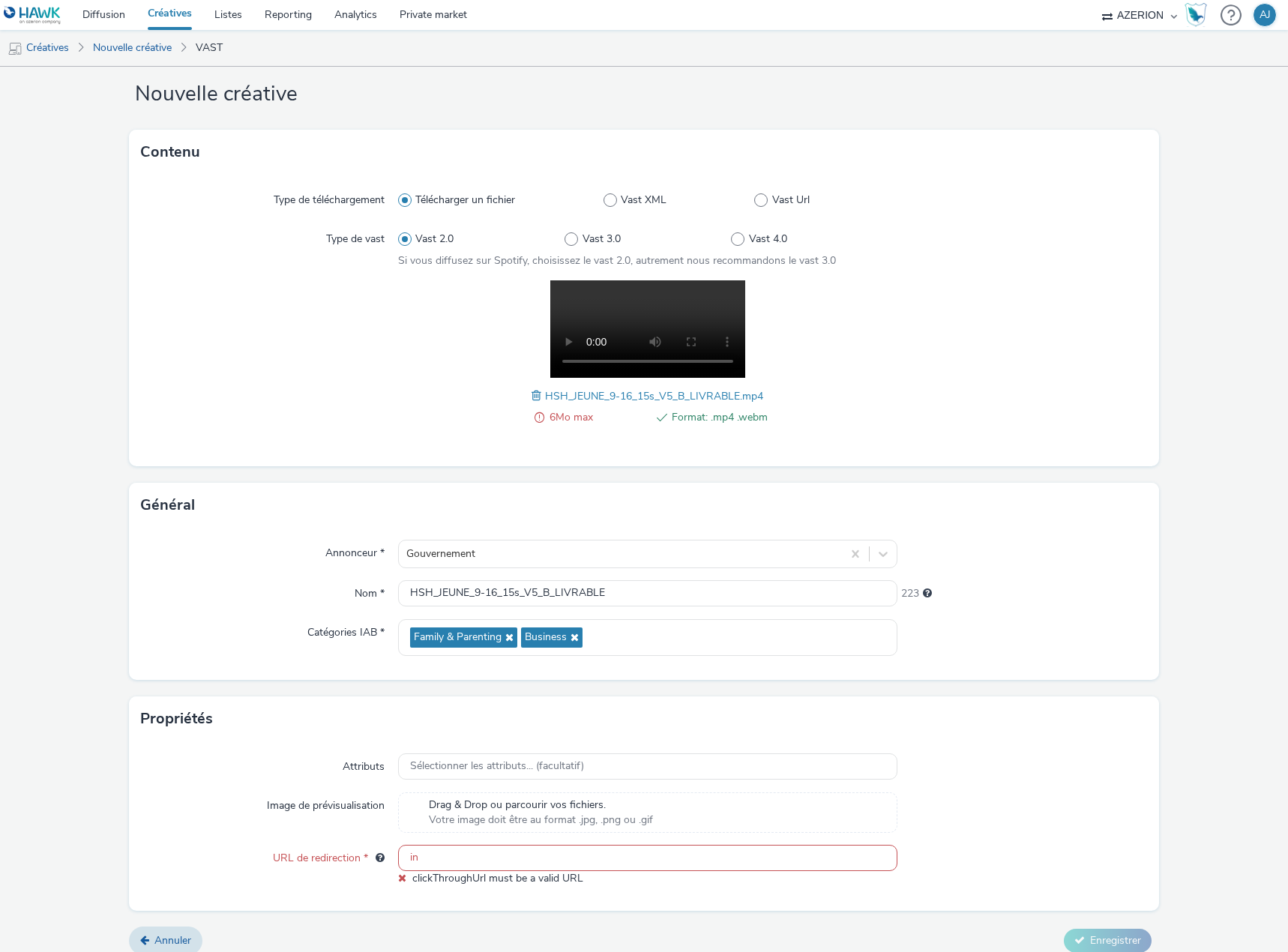
drag, startPoint x: 456, startPoint y: 867, endPoint x: 342, endPoint y: 866, distance: 114.0
click at [342, 866] on div "URL de redirection * in clickThroughUrl must be a valid URL" at bounding box center [644, 865] width 1006 height 41
paste input "[URL][DOMAIN_NAME]"
type input "[URL][DOMAIN_NAME]"
click at [197, 841] on div "Attributs Sélectionner les attributs... (facultatif) Image de prévisualisation …" at bounding box center [643, 818] width 1030 height 154
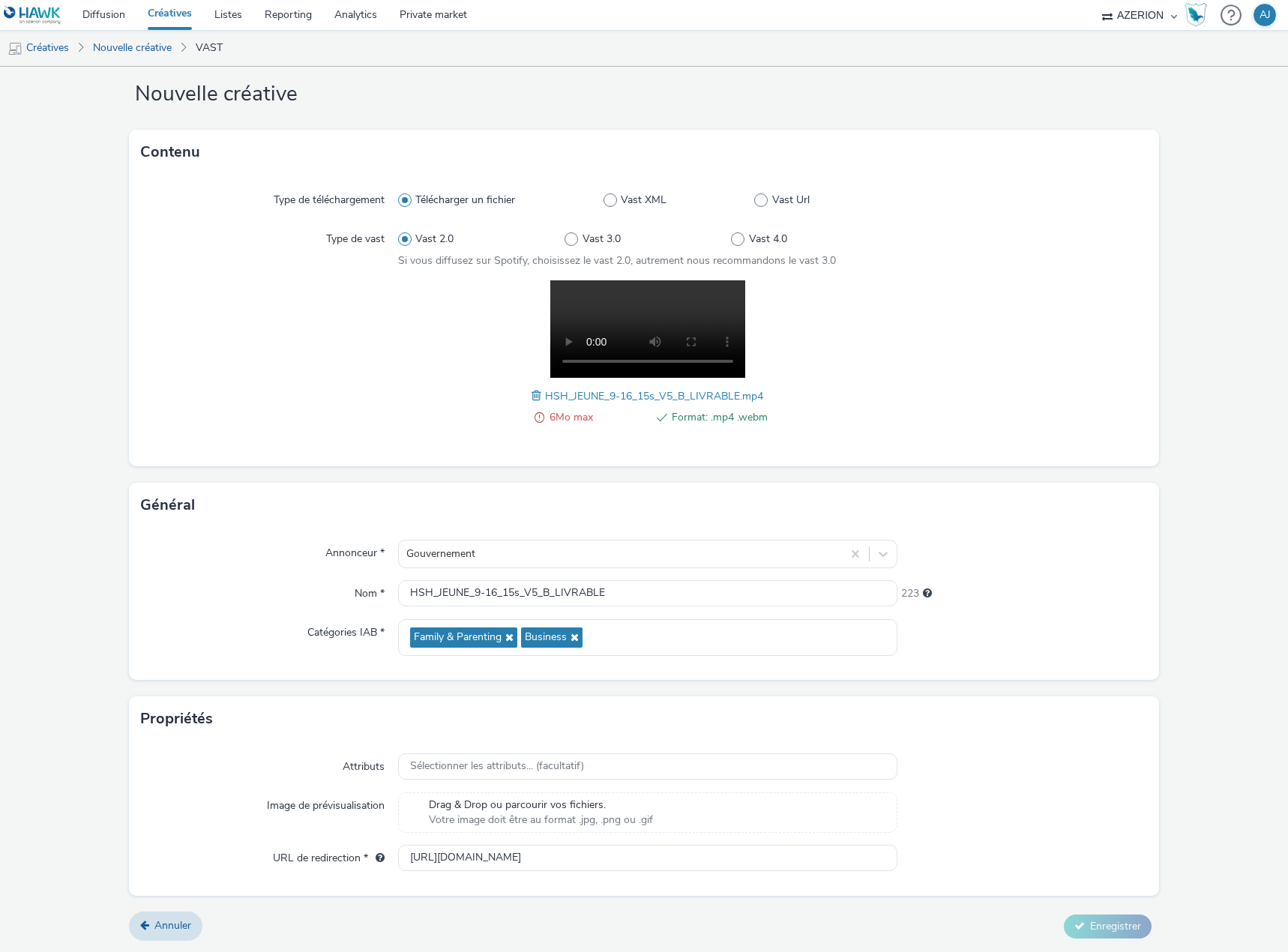
click at [894, 915] on div "Annuler Enregistrer" at bounding box center [643, 926] width 1030 height 27
click at [550, 416] on span "6Mo max" at bounding box center [597, 418] width 96 height 18
drag, startPoint x: 585, startPoint y: 426, endPoint x: 546, endPoint y: 417, distance: 40.0
click at [527, 428] on div "6Mo max Format: .mp4 .webm" at bounding box center [647, 425] width 241 height 34
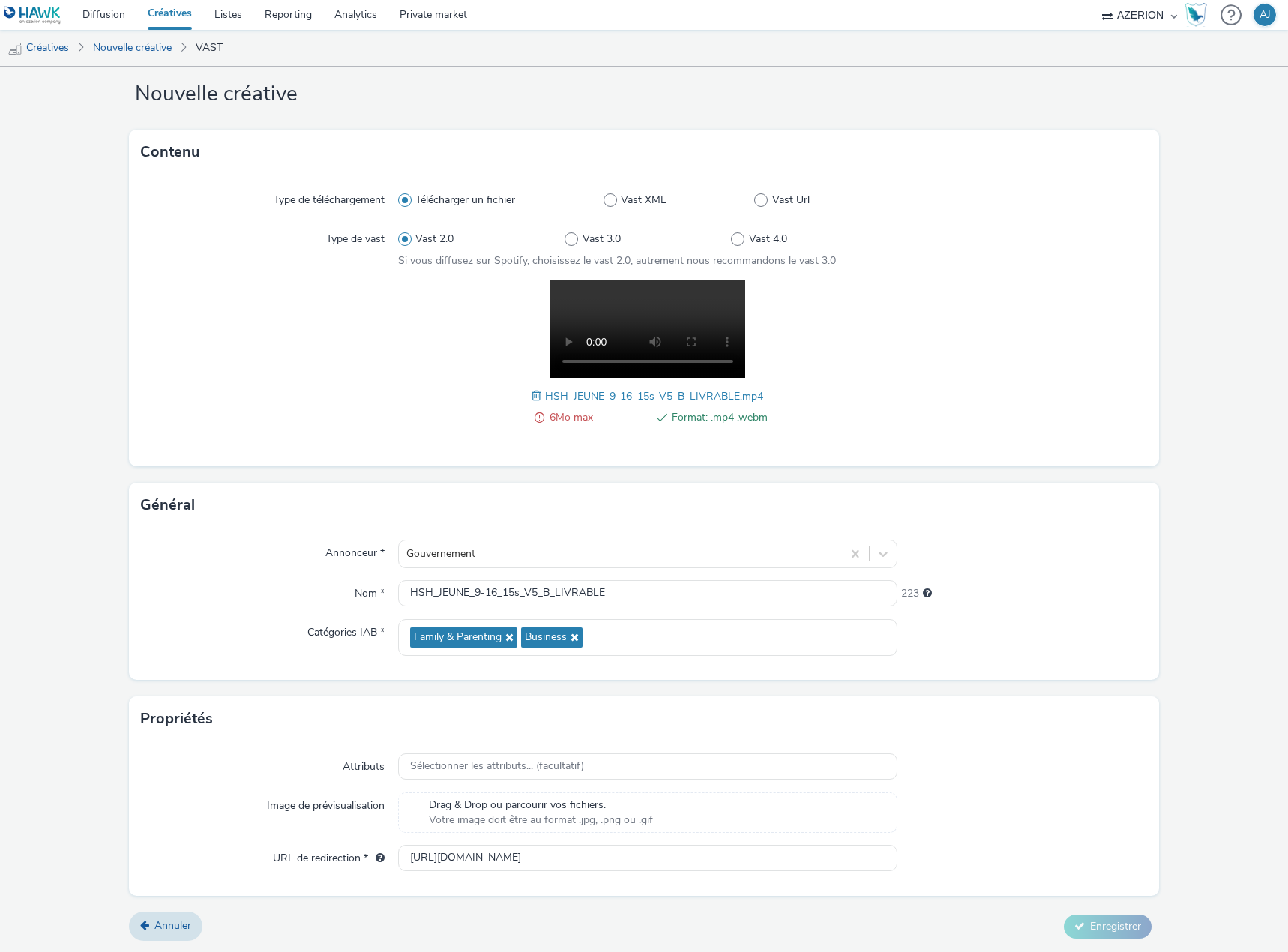
click at [550, 417] on span "6Mo max" at bounding box center [597, 418] width 96 height 18
drag, startPoint x: 543, startPoint y: 418, endPoint x: 585, endPoint y: 416, distance: 42.0
click at [585, 416] on span "6Mo max" at bounding box center [597, 418] width 96 height 18
click at [572, 236] on span at bounding box center [571, 239] width 13 height 13
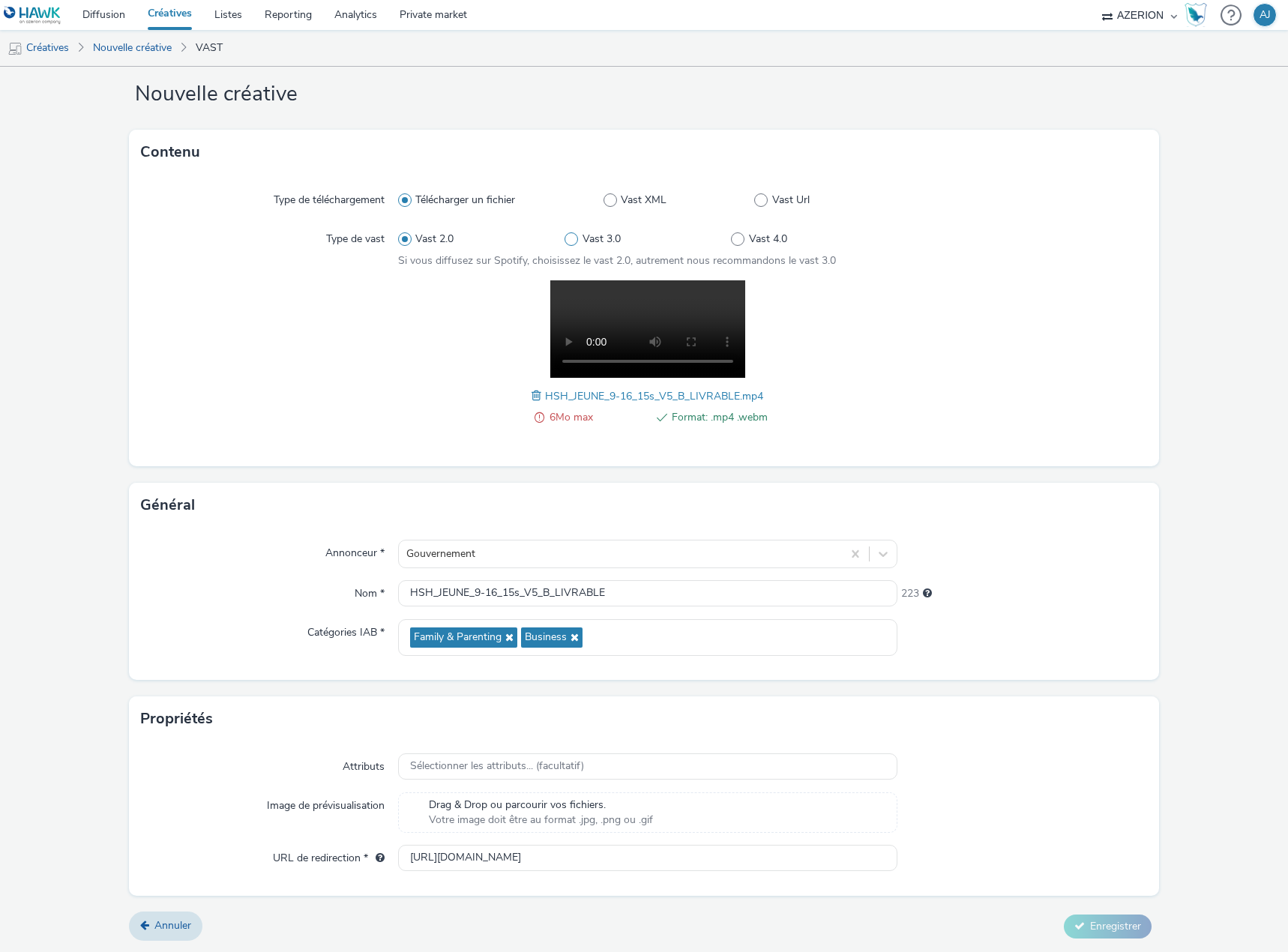
click at [572, 236] on input "Vast 3.0" at bounding box center [569, 239] width 10 height 10
radio input "false"
click at [735, 239] on span at bounding box center [737, 239] width 13 height 13
click at [735, 239] on input "Vast 4.0" at bounding box center [736, 239] width 10 height 10
radio input "false"
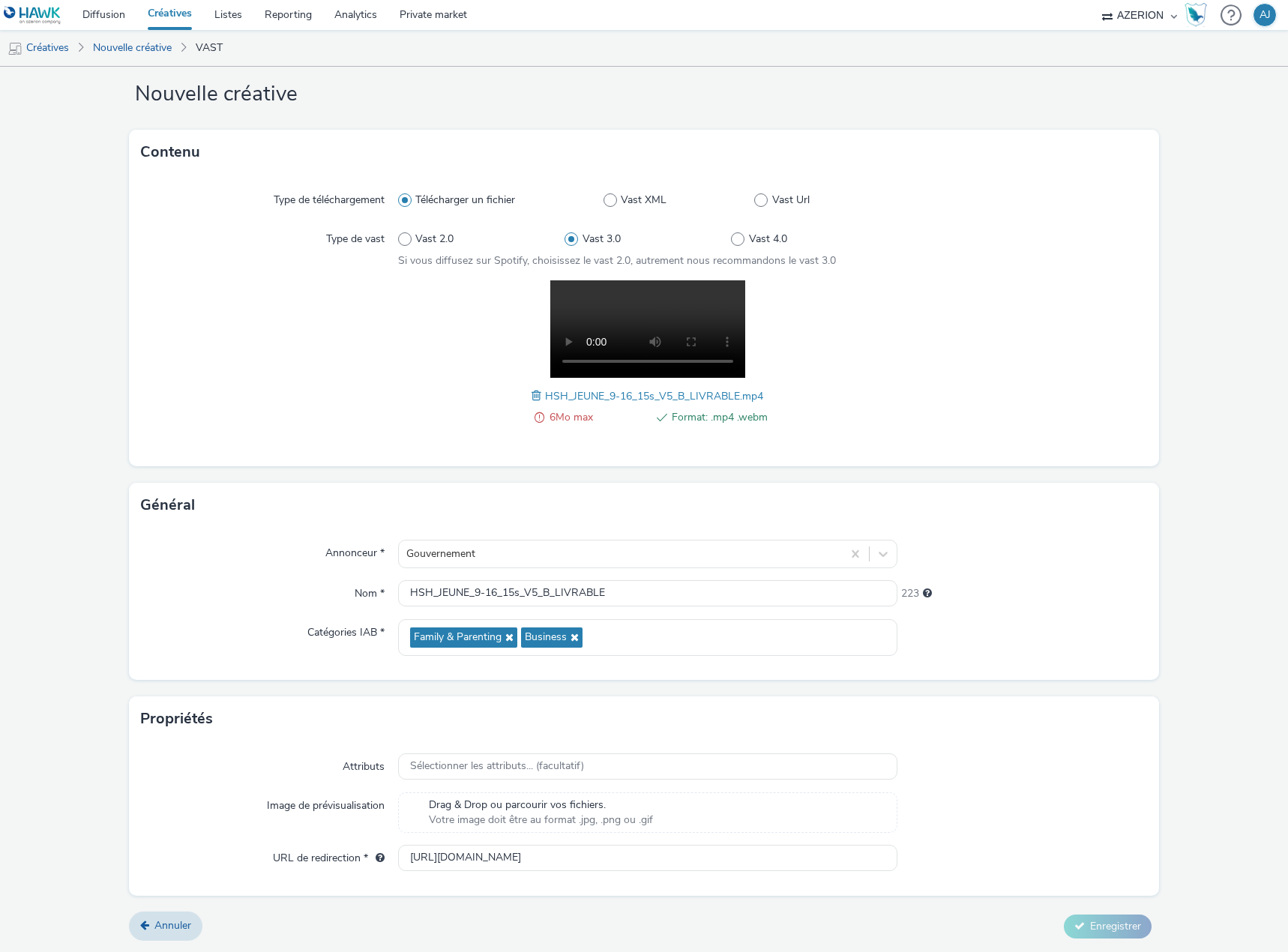
radio input "true"
click at [415, 238] on span "Vast 2.0" at bounding box center [434, 239] width 39 height 15
click at [408, 238] on input "Vast 2.0" at bounding box center [403, 239] width 10 height 10
radio input "true"
radio input "false"
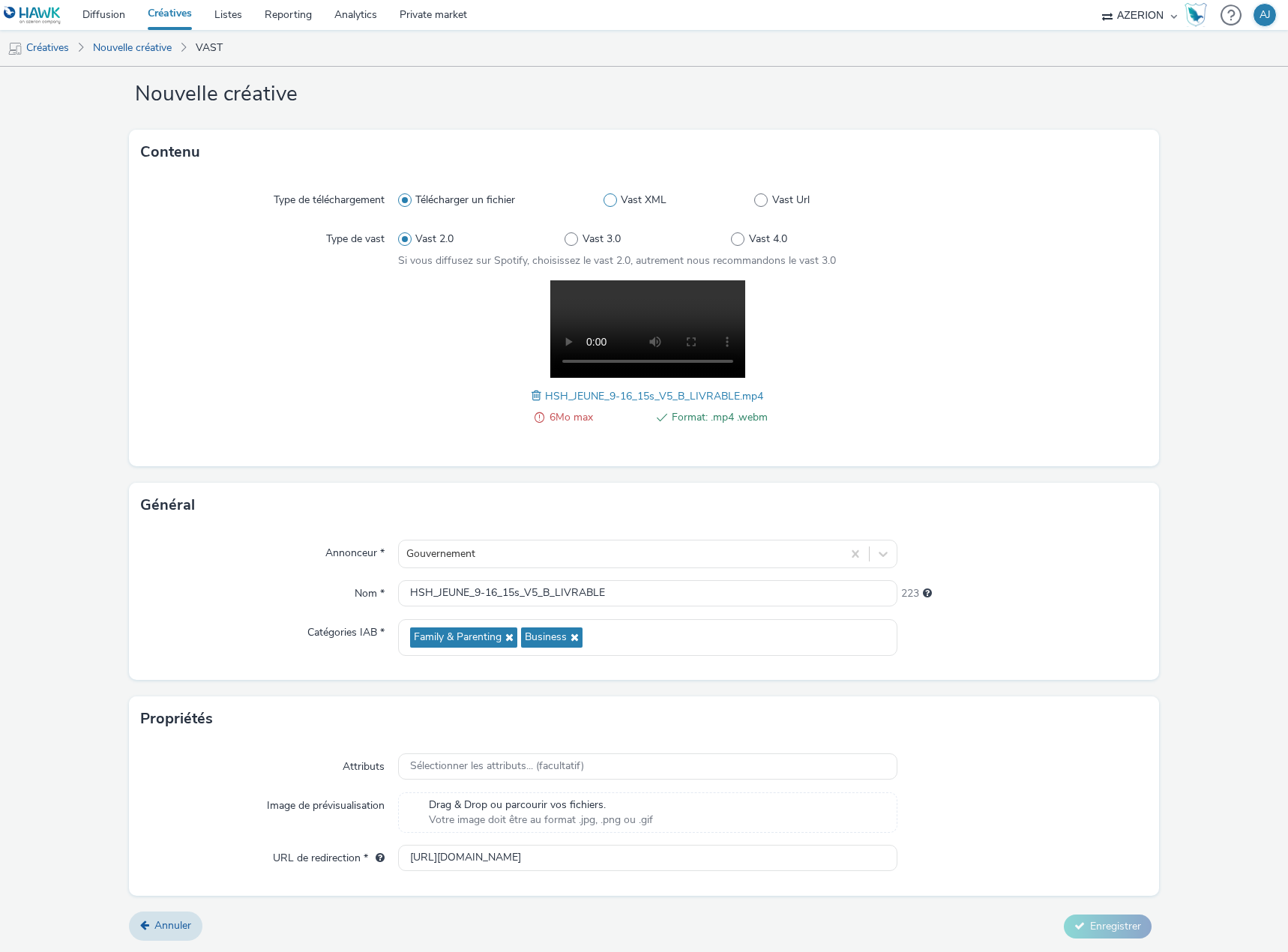
click at [611, 203] on span at bounding box center [610, 200] width 13 height 13
click at [611, 203] on input "Vast XML" at bounding box center [608, 201] width 10 height 10
radio input "false"
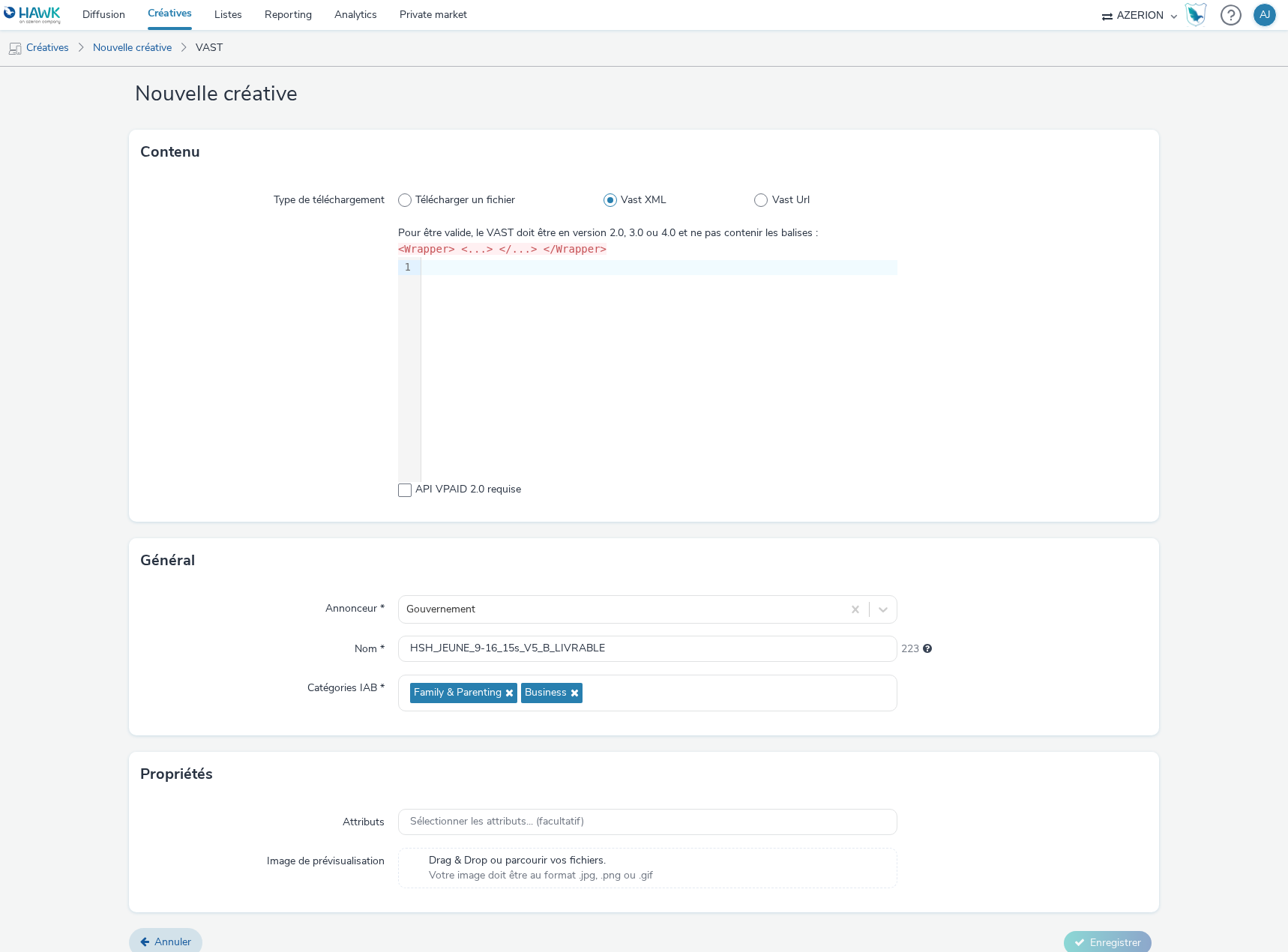
scroll to position [0, 0]
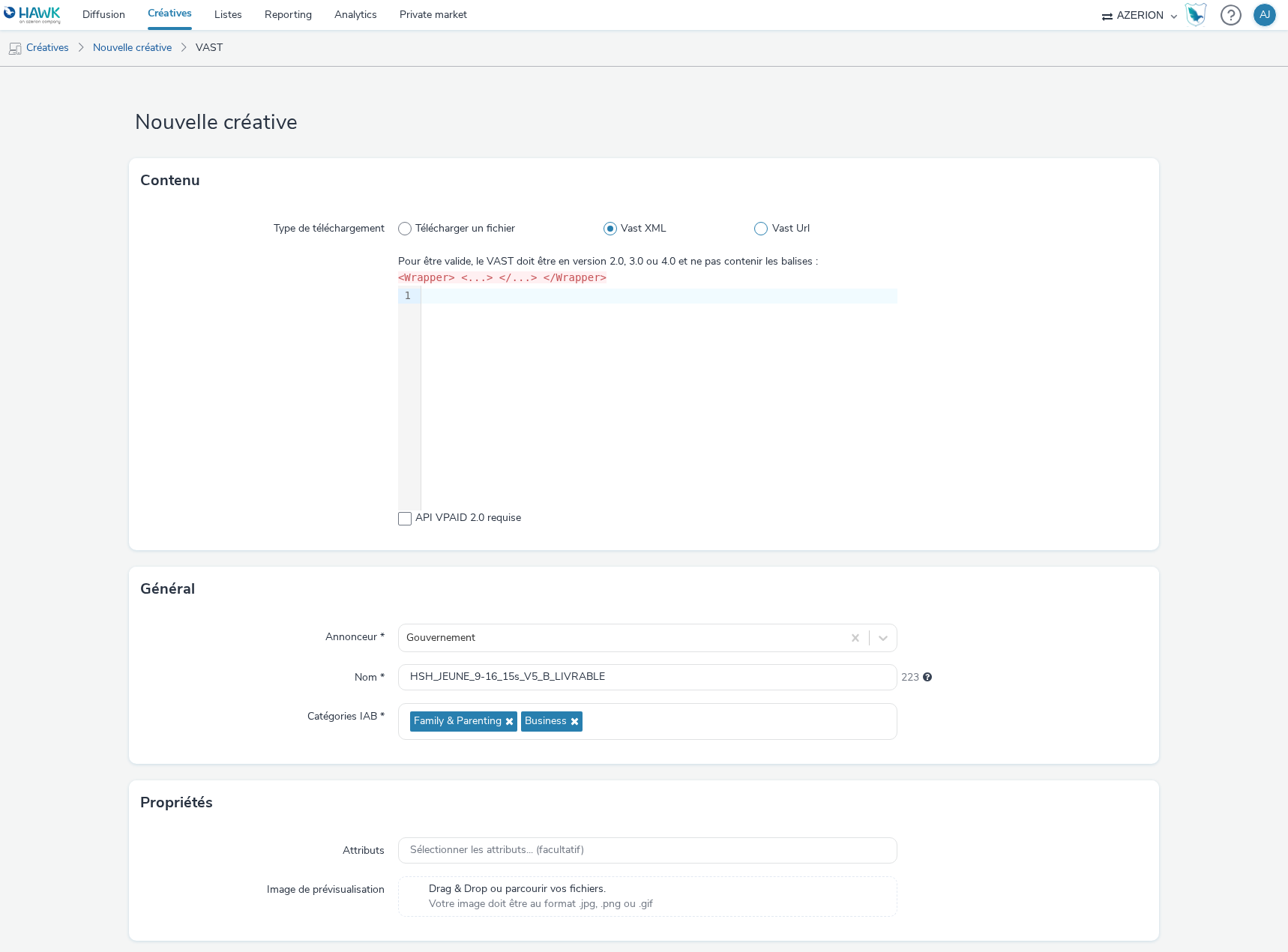
click at [780, 233] on span "Vast Url" at bounding box center [791, 229] width 38 height 15
click at [764, 233] on input "Vast Url" at bounding box center [759, 229] width 10 height 10
radio input "false"
radio input "true"
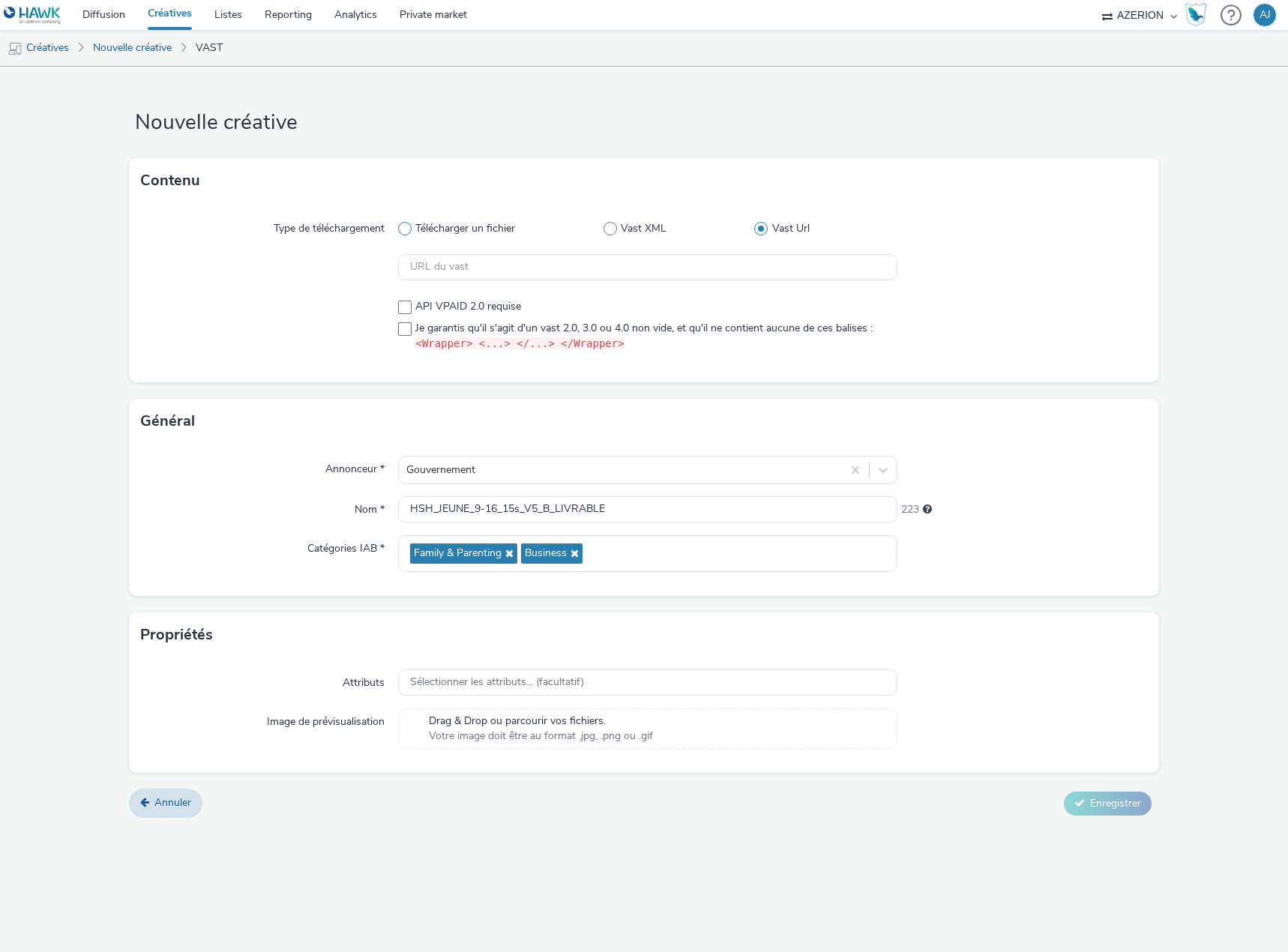
click at [448, 229] on span "Télécharger un fichier" at bounding box center [465, 229] width 100 height 15
click at [408, 229] on input "Télécharger un fichier" at bounding box center [403, 229] width 10 height 10
radio input "true"
radio input "false"
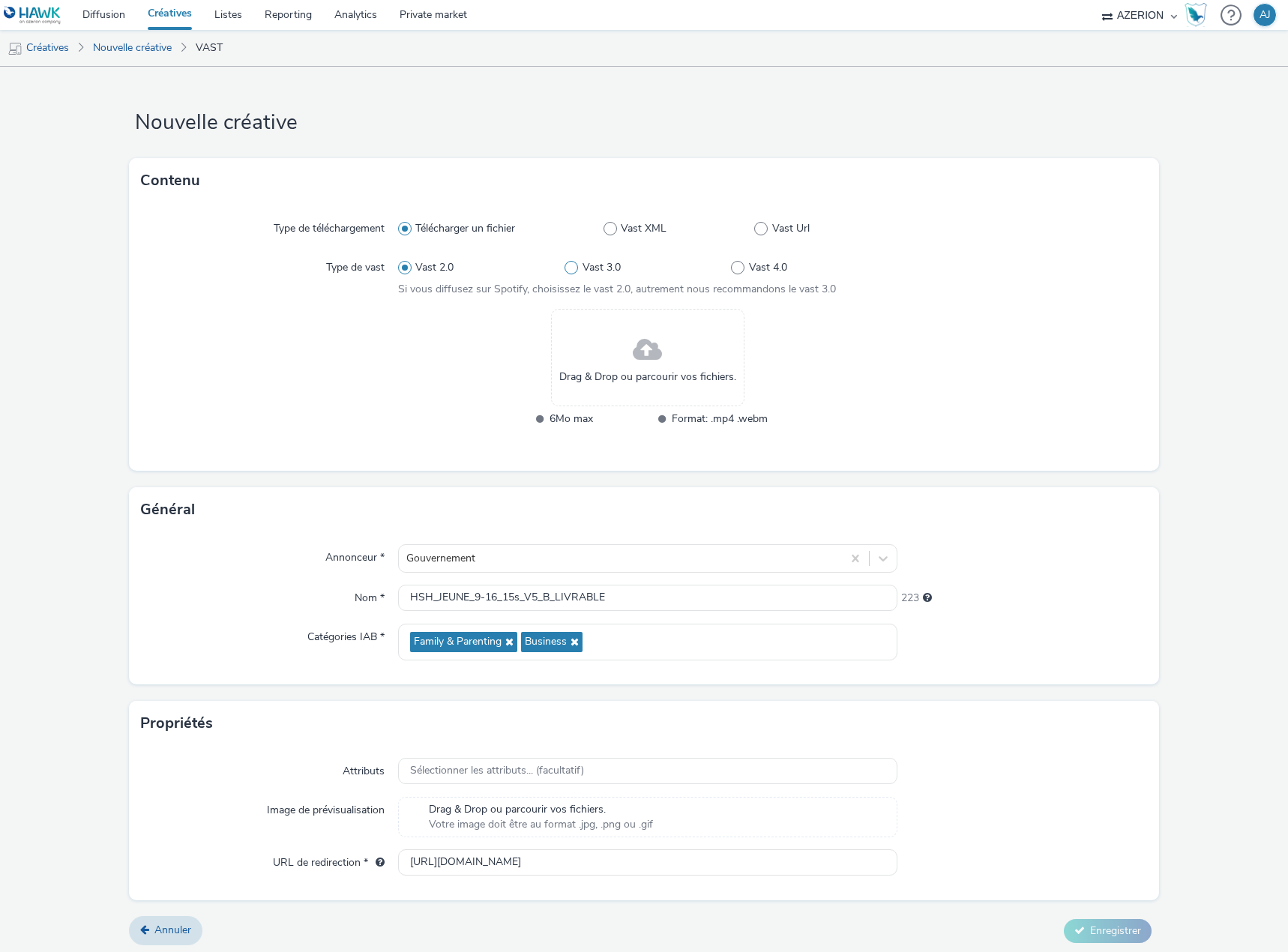
click at [587, 267] on span "Vast 3.0" at bounding box center [601, 267] width 39 height 15
click at [574, 267] on input "Vast 3.0" at bounding box center [569, 268] width 10 height 10
radio input "false"
radio input "true"
click at [422, 268] on span "Vast 2.0" at bounding box center [434, 267] width 39 height 15
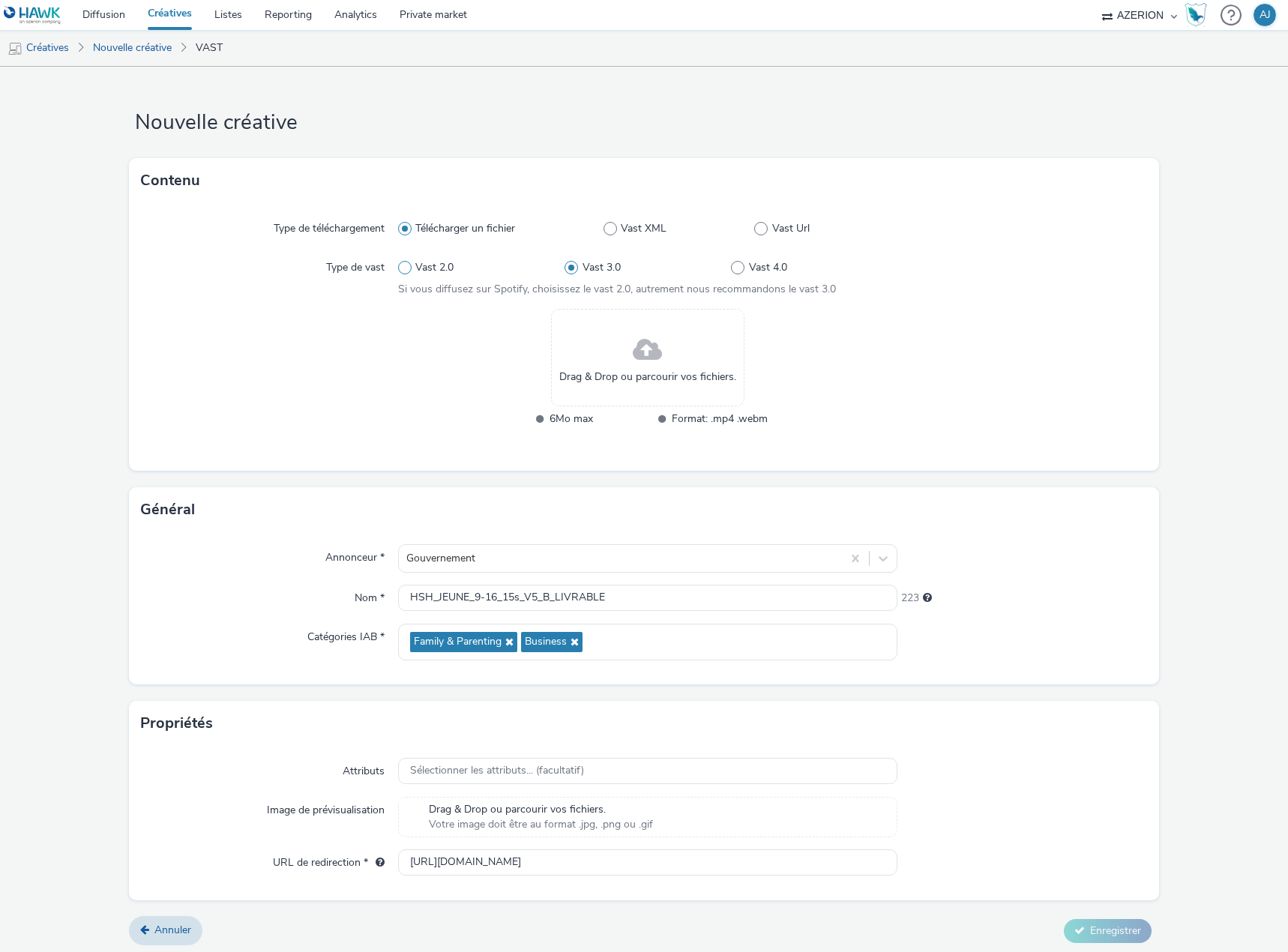
click at [408, 268] on input "Vast 2.0" at bounding box center [403, 268] width 10 height 10
radio input "true"
radio input "false"
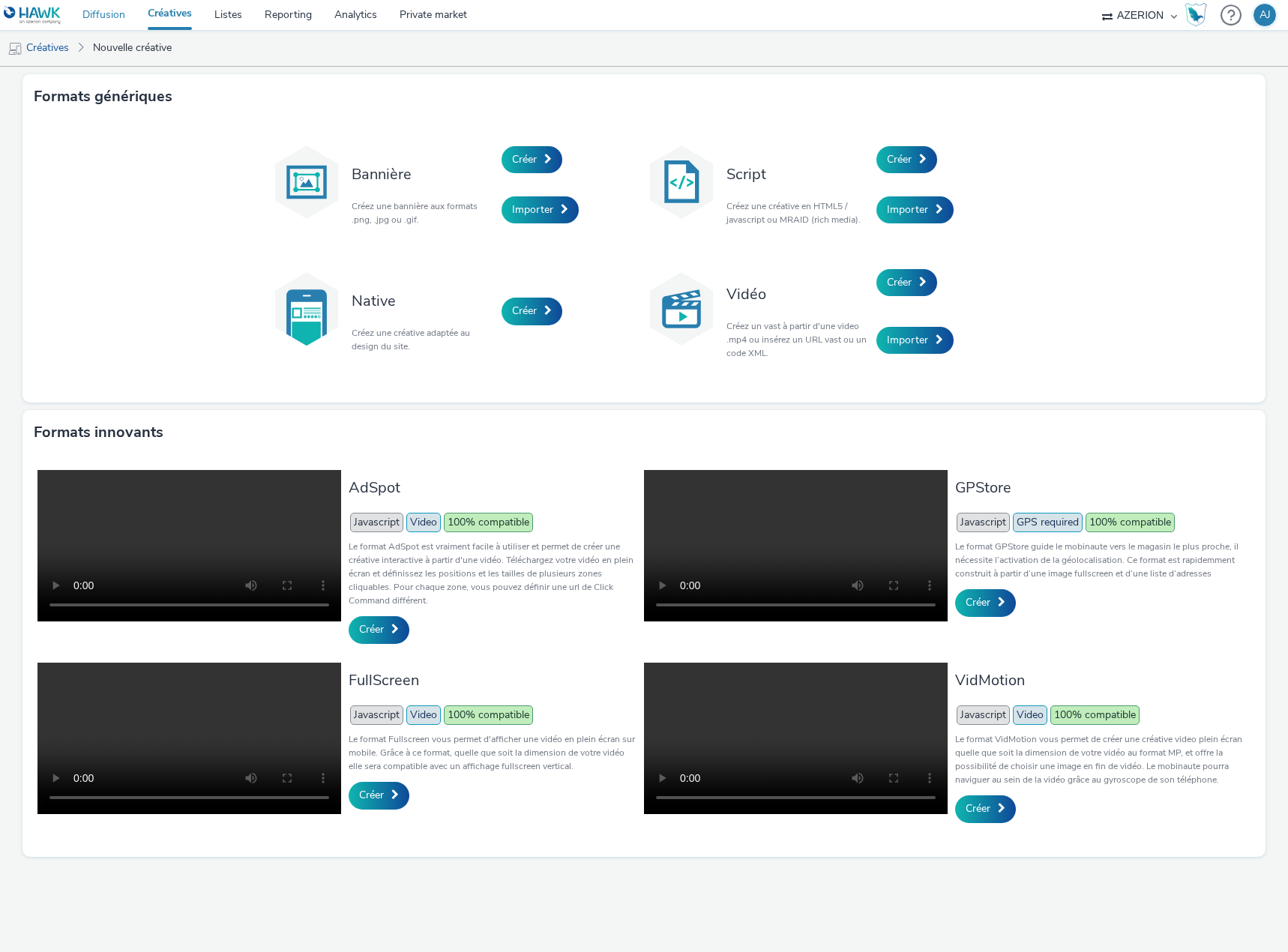
click at [90, 9] on link "Diffusion" at bounding box center [104, 15] width 66 height 30
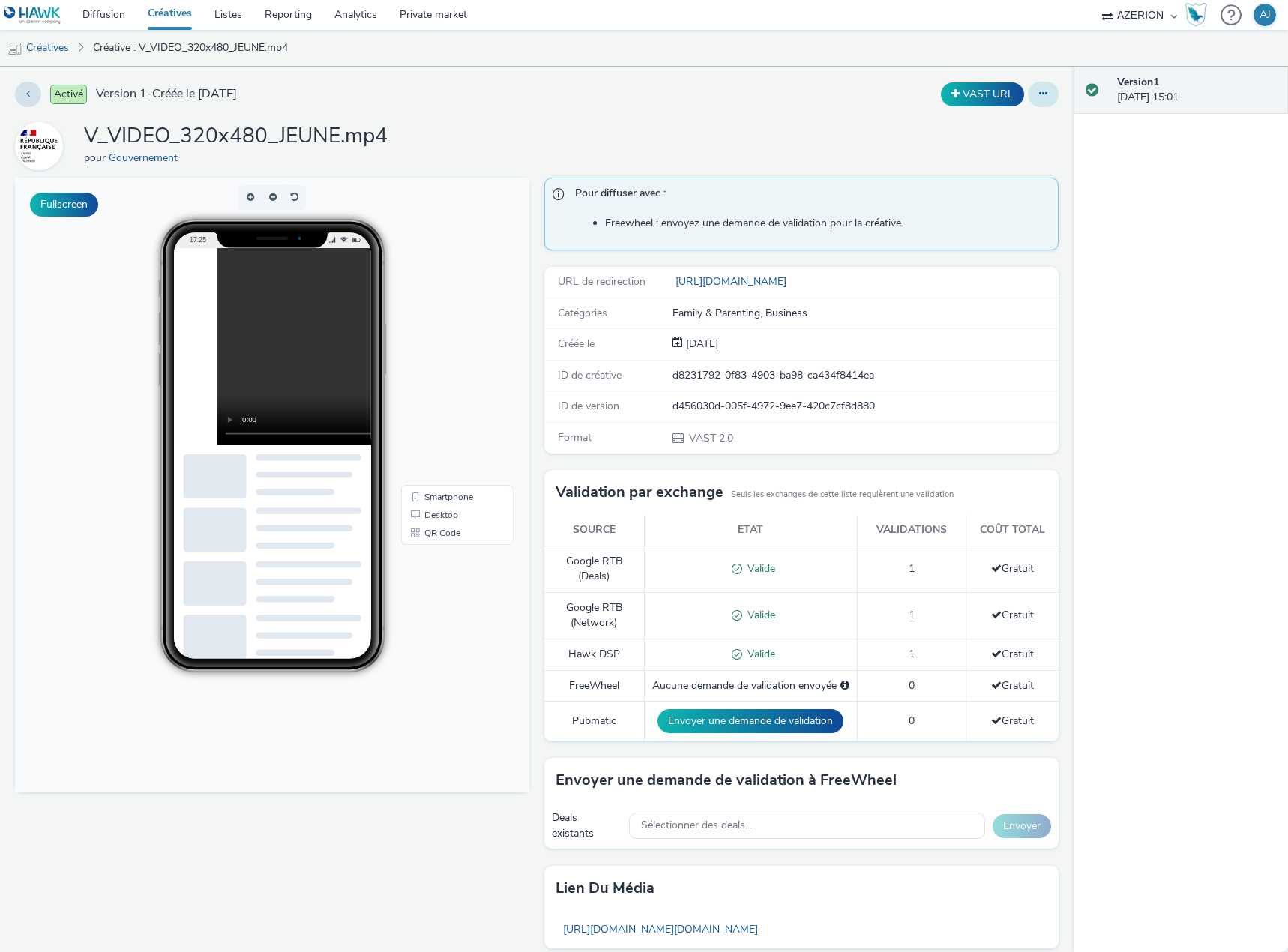
click at [1036, 97] on button at bounding box center [1043, 94] width 31 height 25
click at [987, 130] on link "Modifier" at bounding box center [1002, 125] width 112 height 30
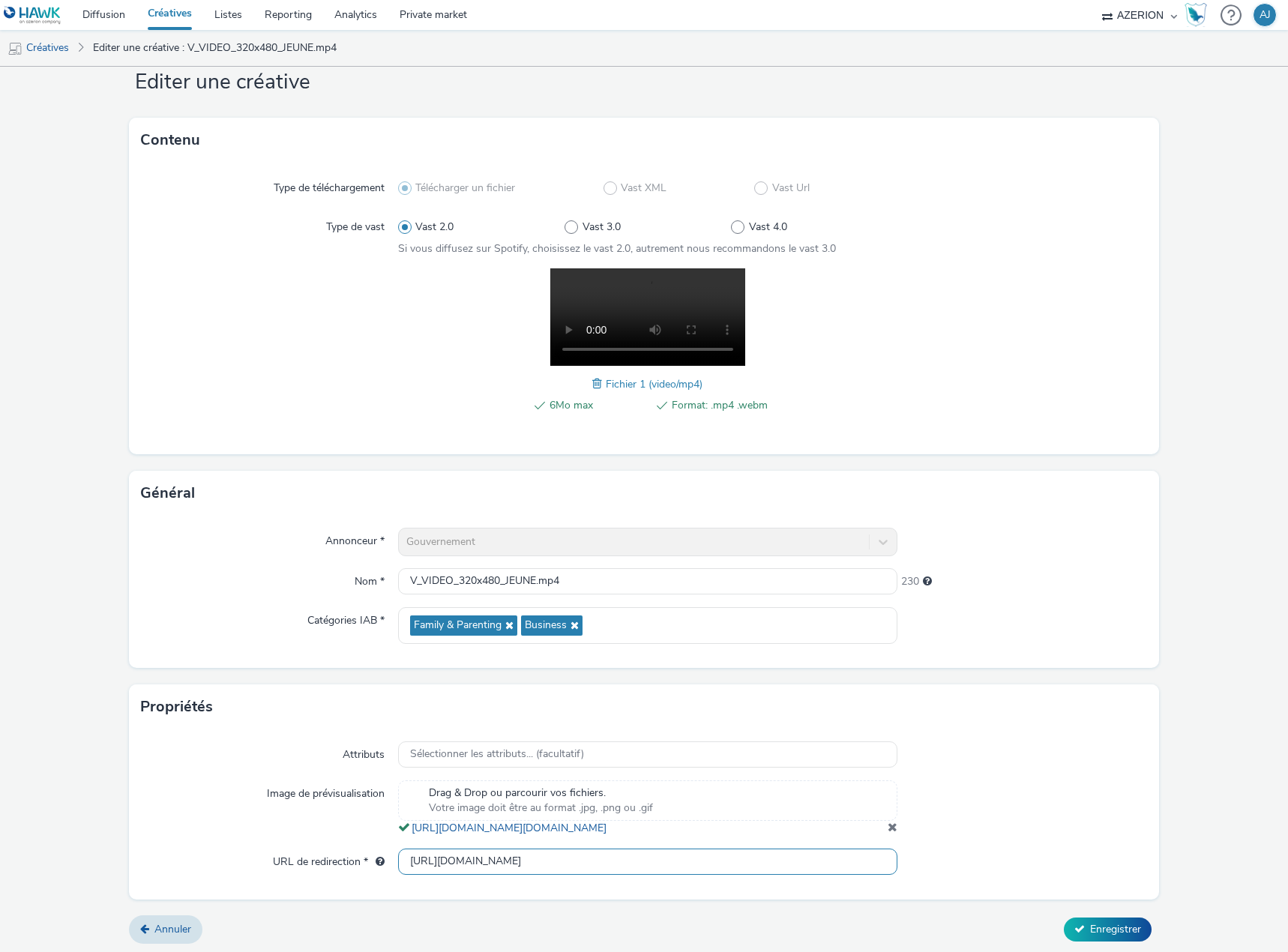
scroll to position [58, 0]
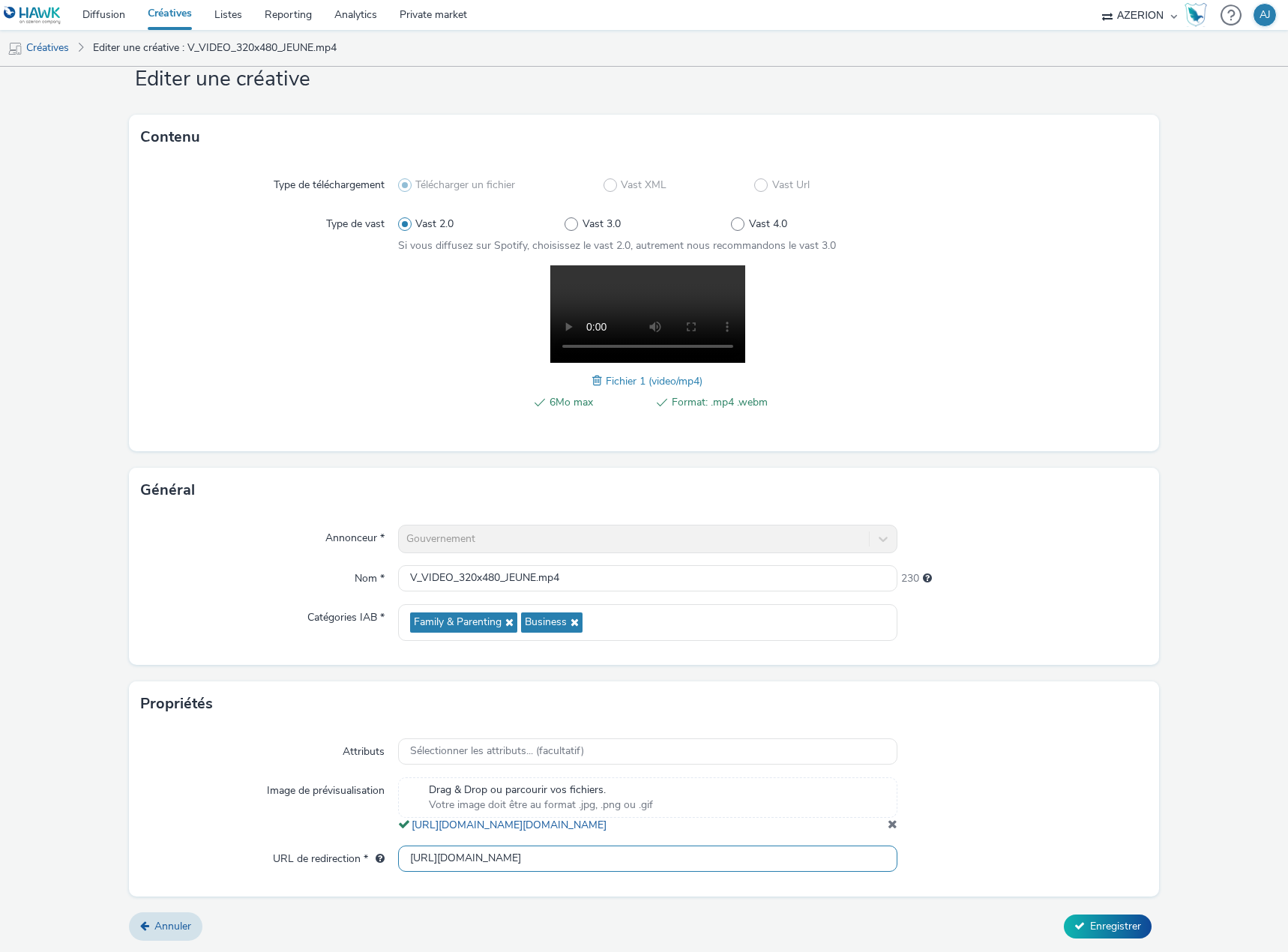
drag, startPoint x: 373, startPoint y: 855, endPoint x: 347, endPoint y: 855, distance: 26.0
click at [347, 855] on div "URL de redirection * [URL][DOMAIN_NAME]" at bounding box center [644, 859] width 1006 height 27
